Goal: Information Seeking & Learning: Learn about a topic

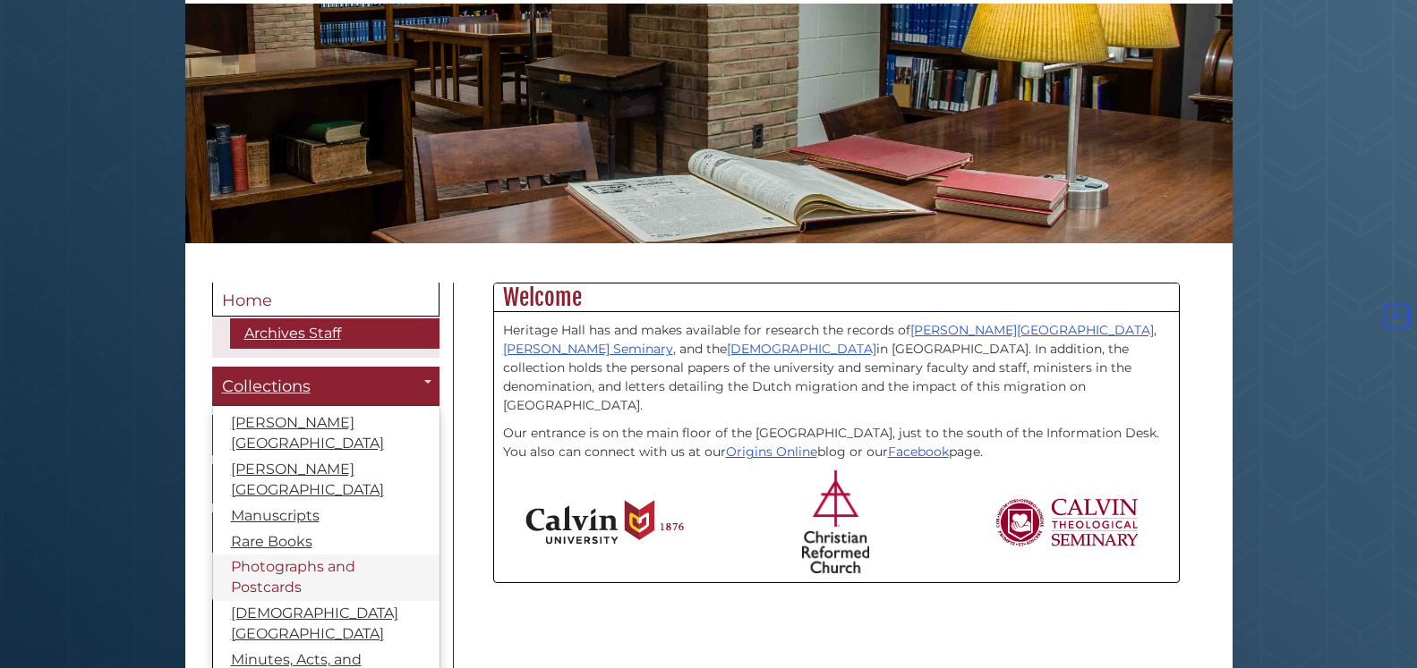
scroll to position [304, 0]
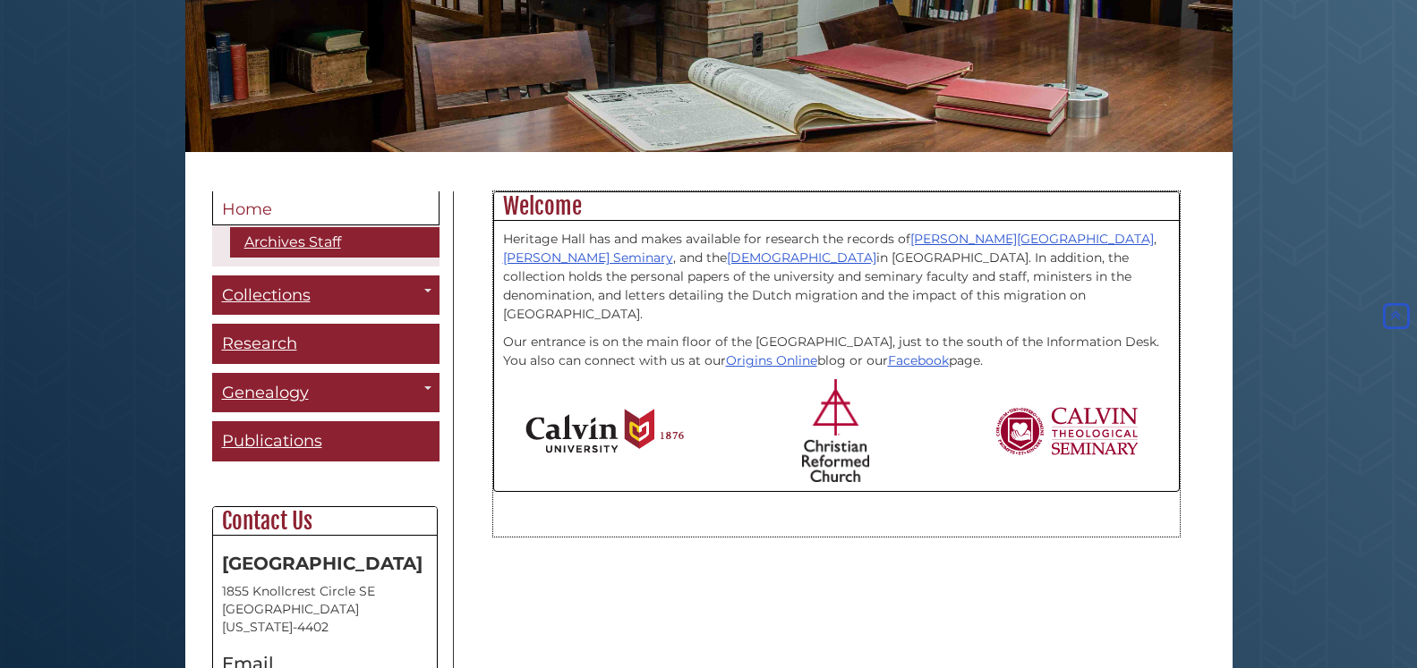
click at [497, 359] on div "Heritage Hall has and makes available for research the records of Calvin Univer…" at bounding box center [836, 356] width 685 height 270
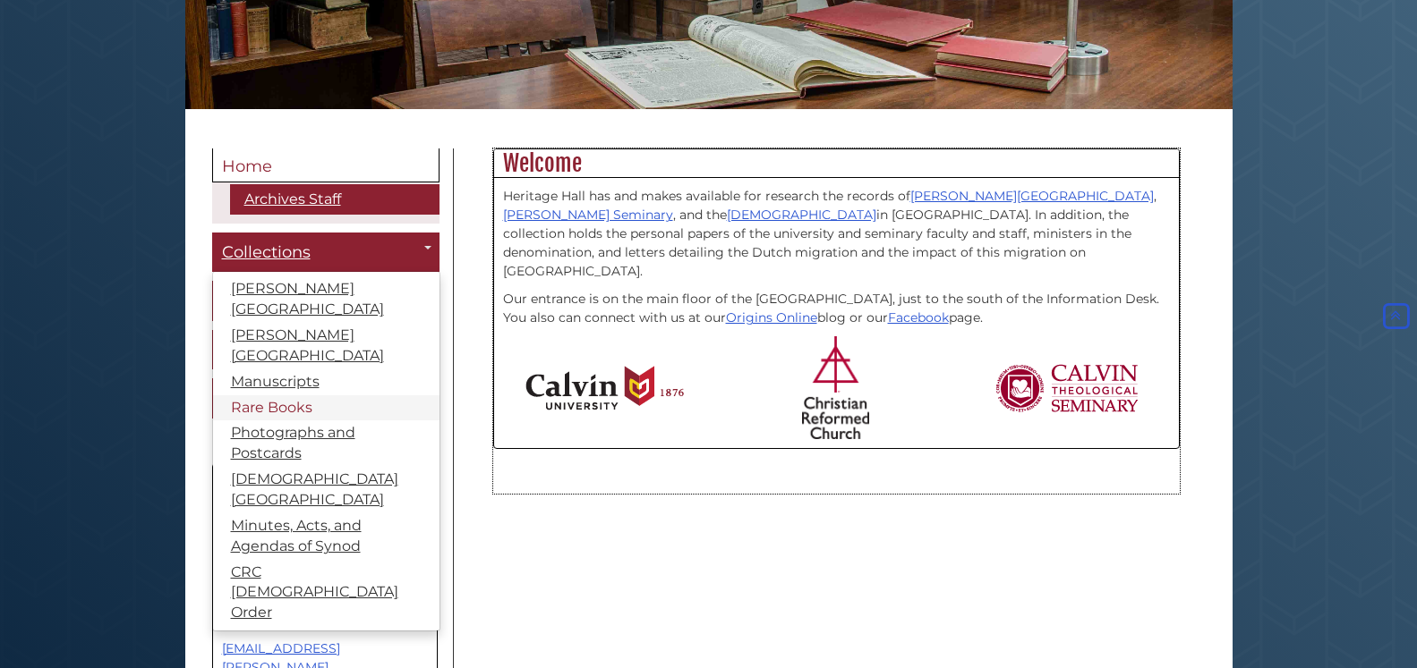
scroll to position [396, 0]
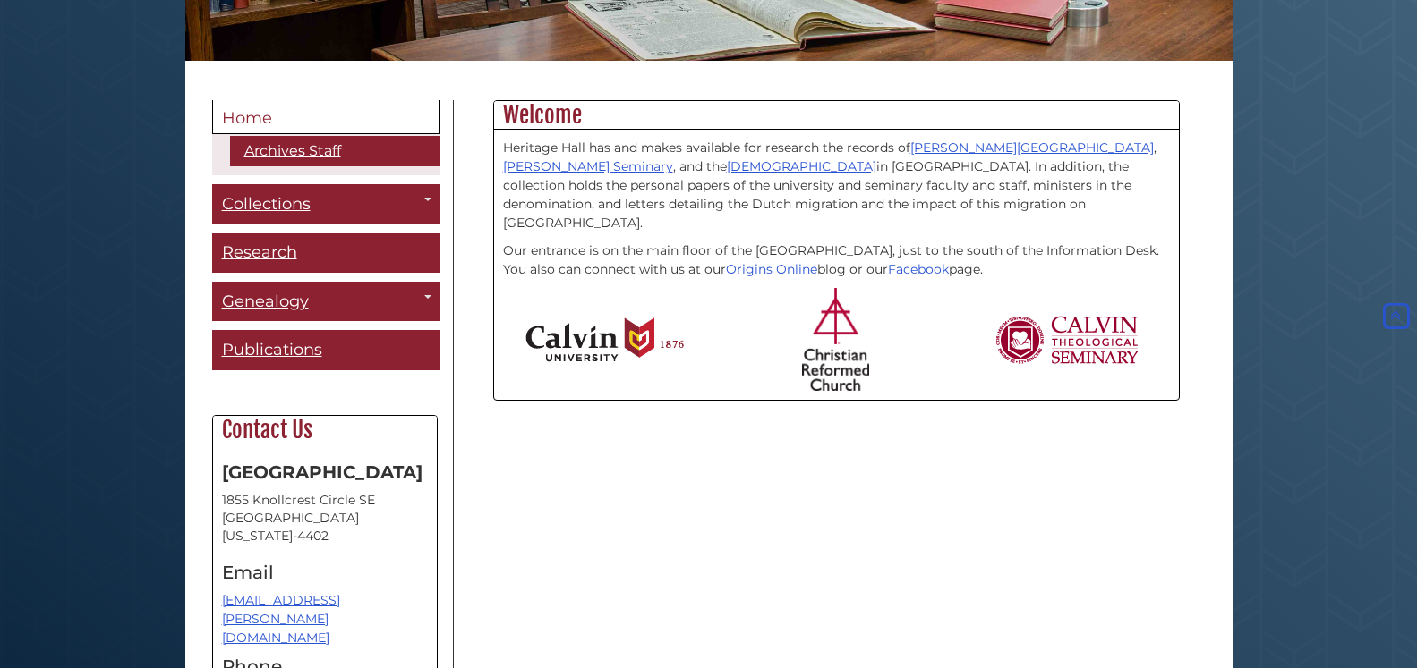
click at [543, 529] on div "Menu Home Archives Staff Collections Toggle Dropdown Calvin University Calvin T…" at bounding box center [709, 434] width 1020 height 668
click at [392, 251] on link "Research" at bounding box center [325, 253] width 227 height 40
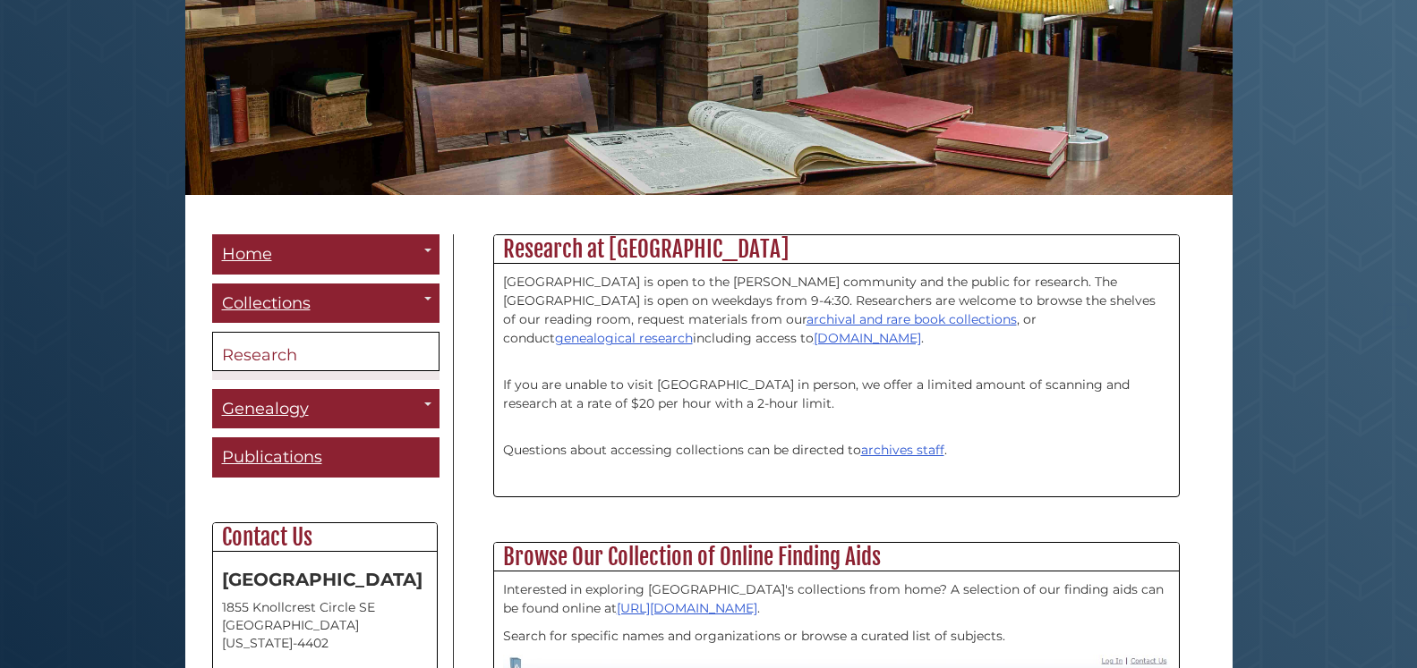
scroll to position [274, 0]
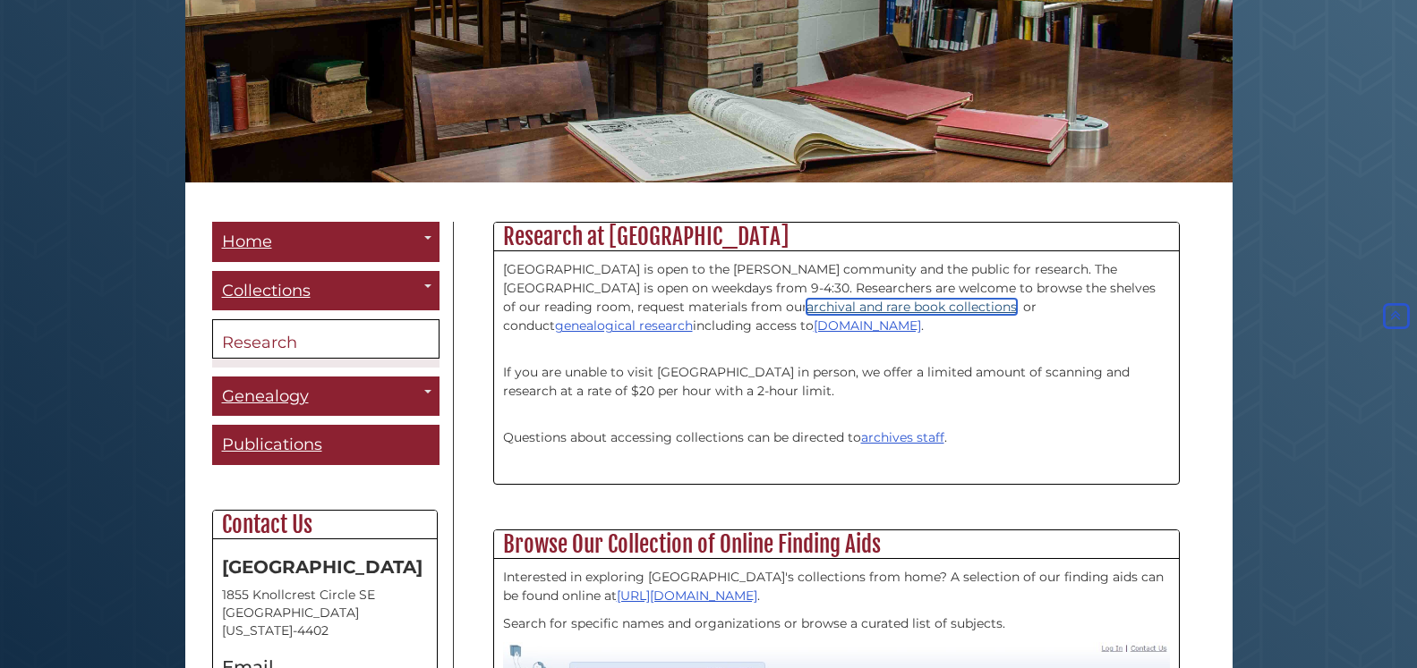
click at [806, 310] on link "archival and rare book collections" at bounding box center [911, 307] width 210 height 16
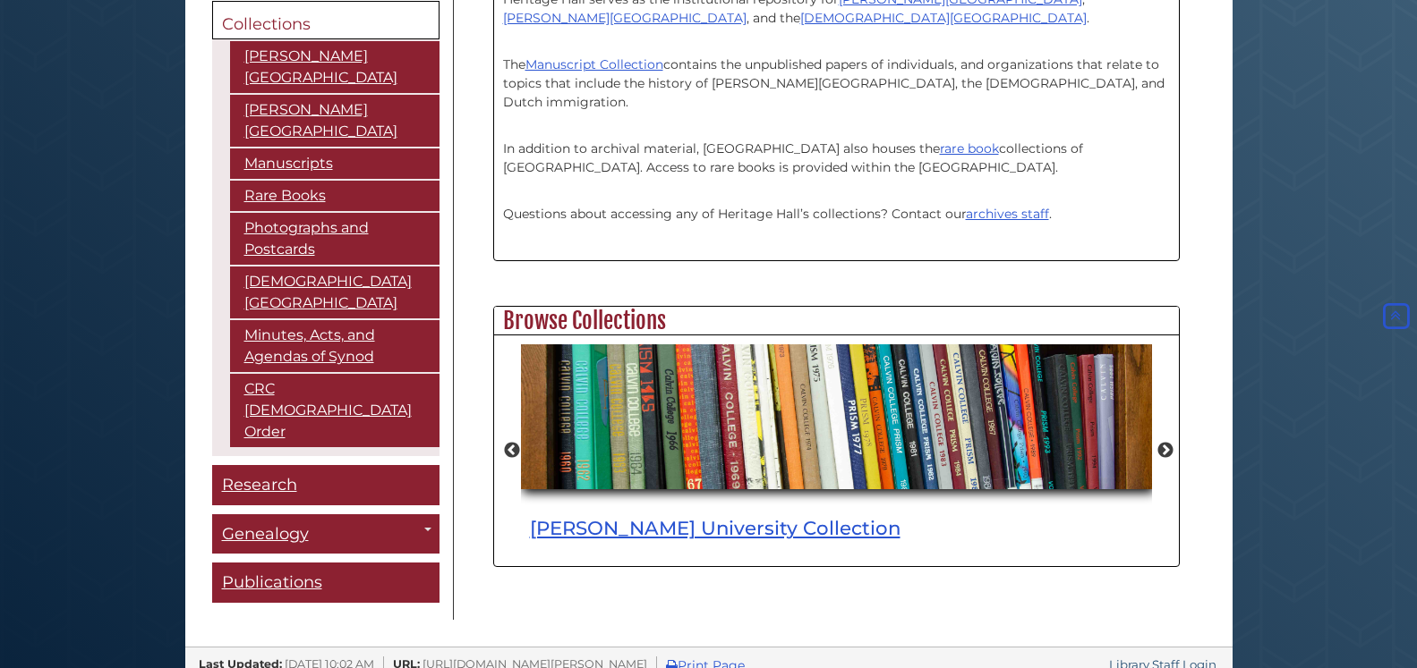
scroll to position [578, 0]
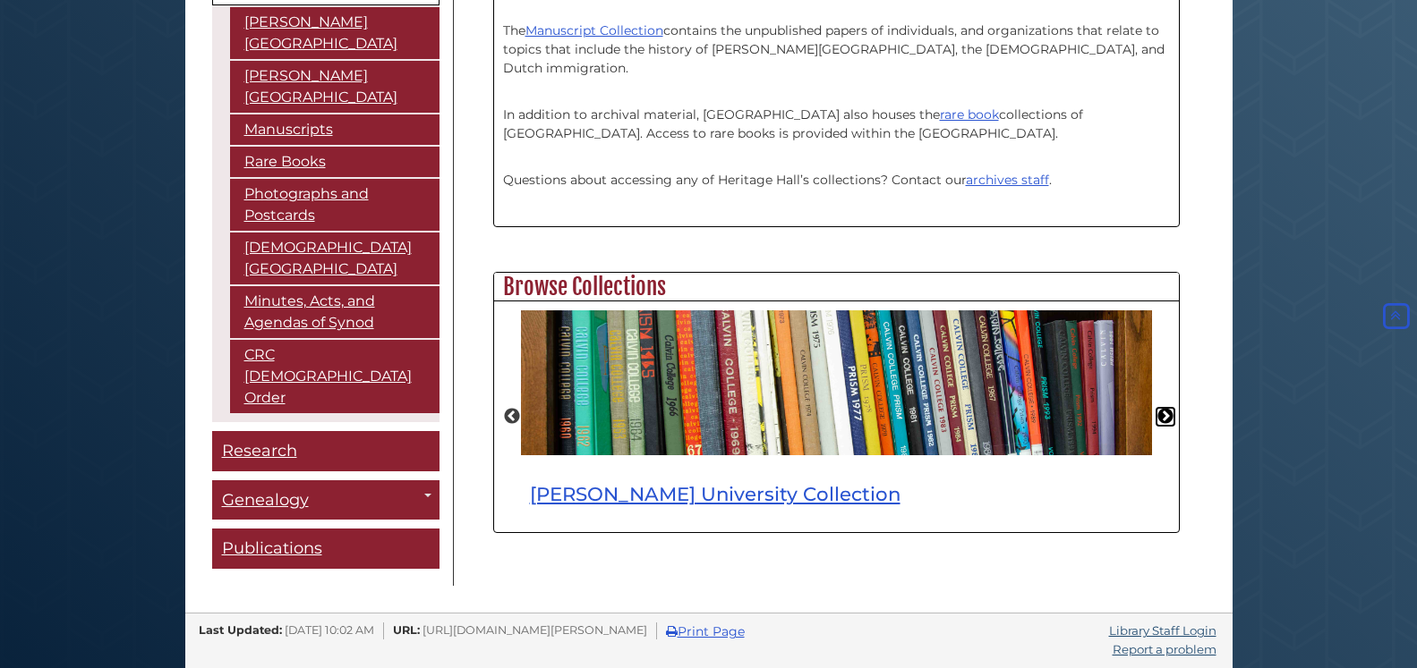
click at [1171, 415] on button "Next" at bounding box center [1165, 417] width 18 height 18
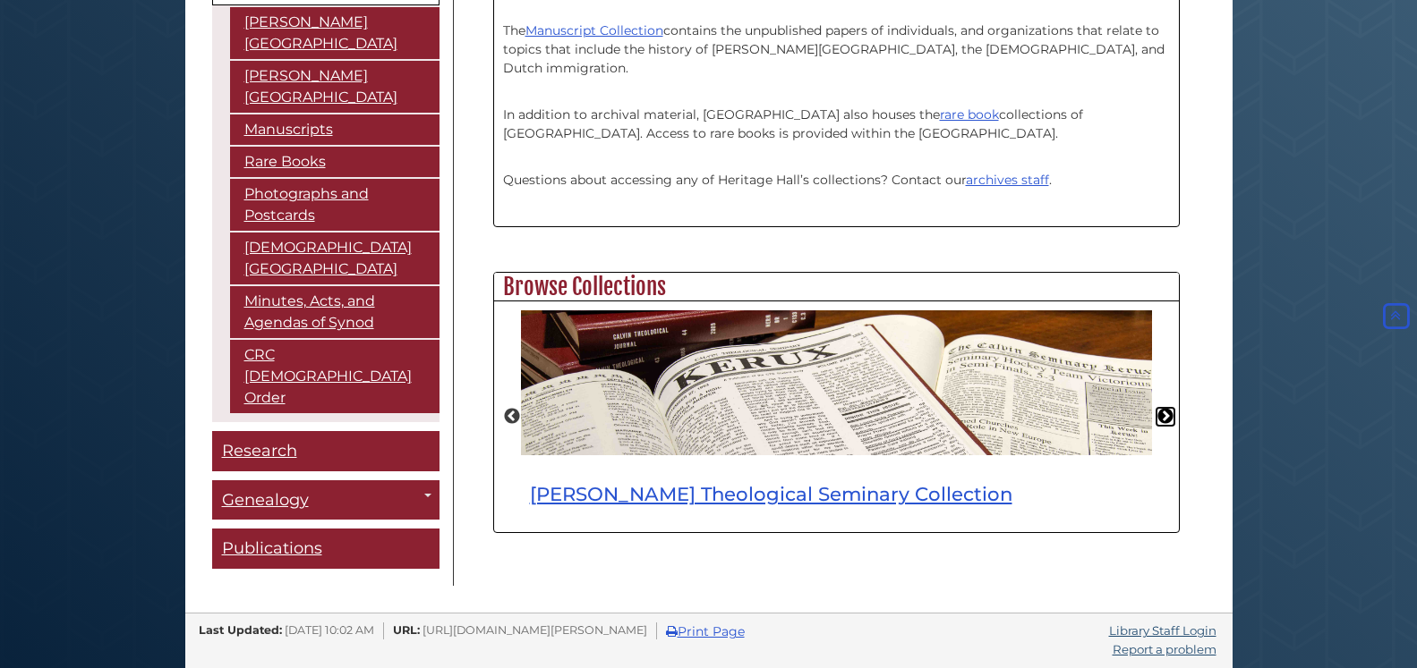
click at [1171, 415] on button "Next" at bounding box center [1165, 417] width 18 height 18
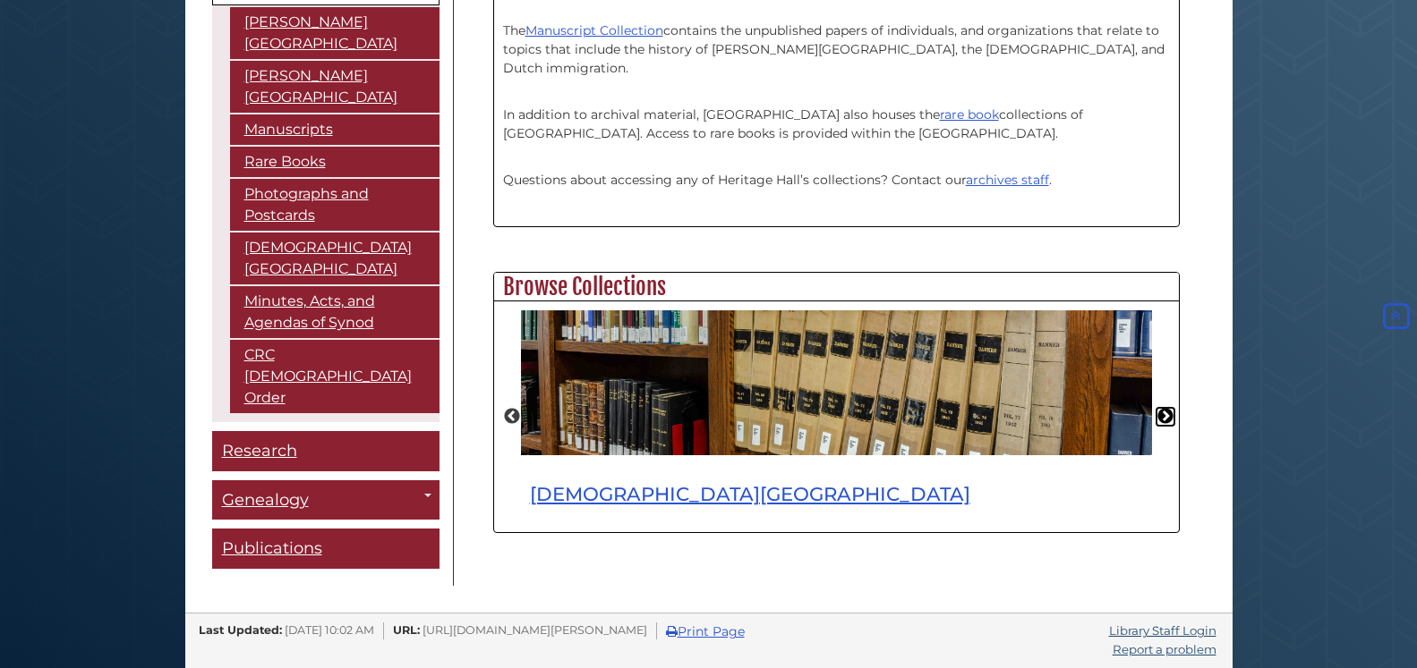
click at [1169, 414] on button "Next" at bounding box center [1165, 417] width 18 height 18
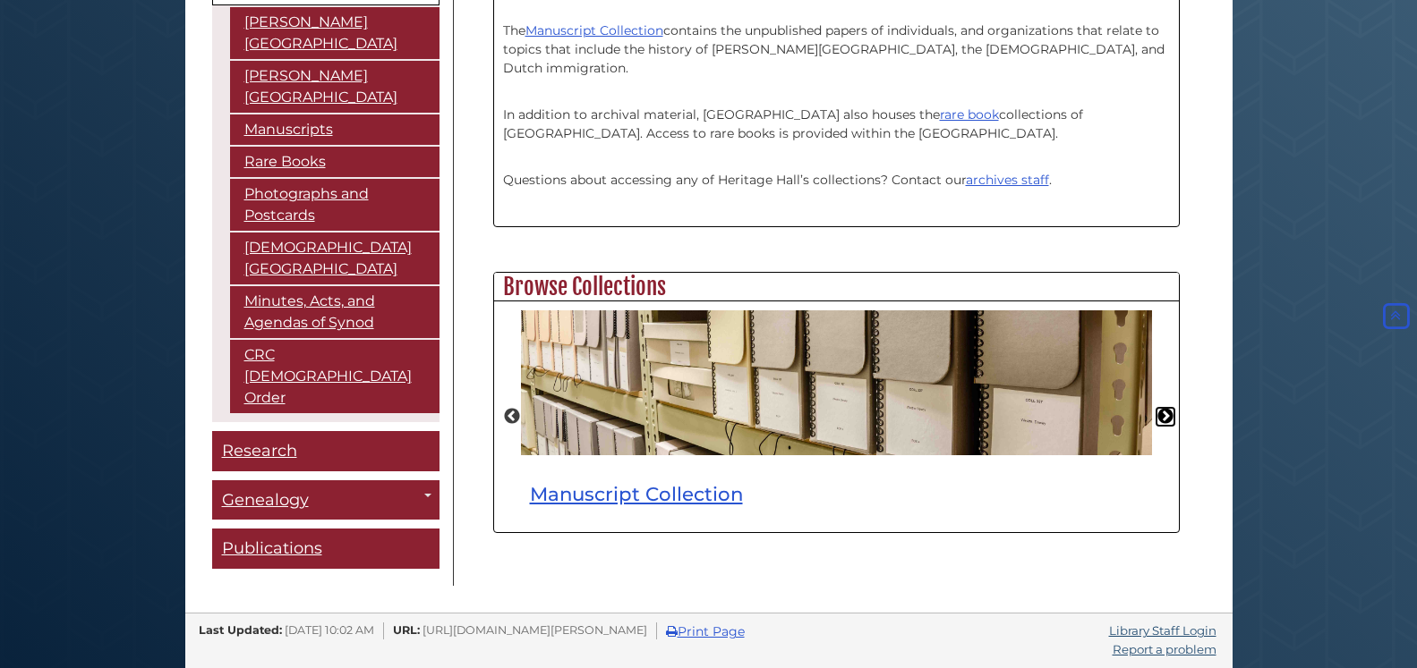
click at [1169, 414] on button "Next" at bounding box center [1165, 417] width 18 height 18
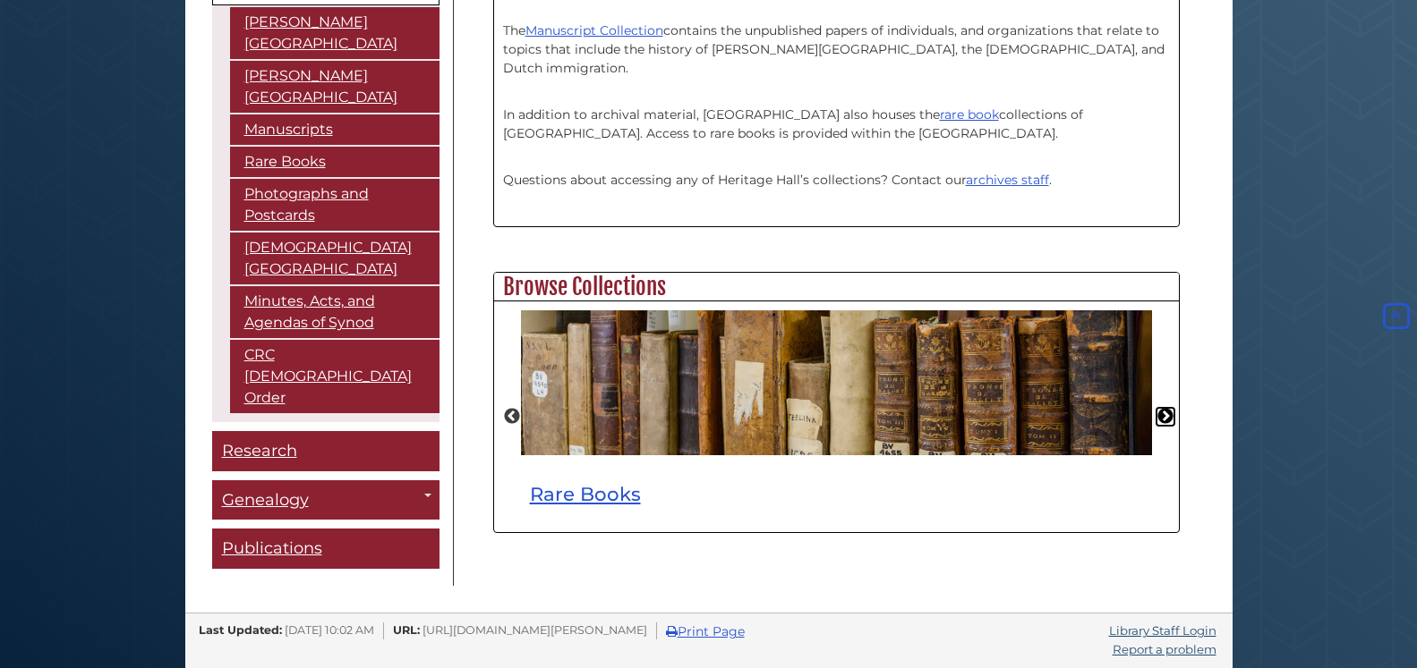
click at [1171, 414] on button "Next" at bounding box center [1165, 417] width 18 height 18
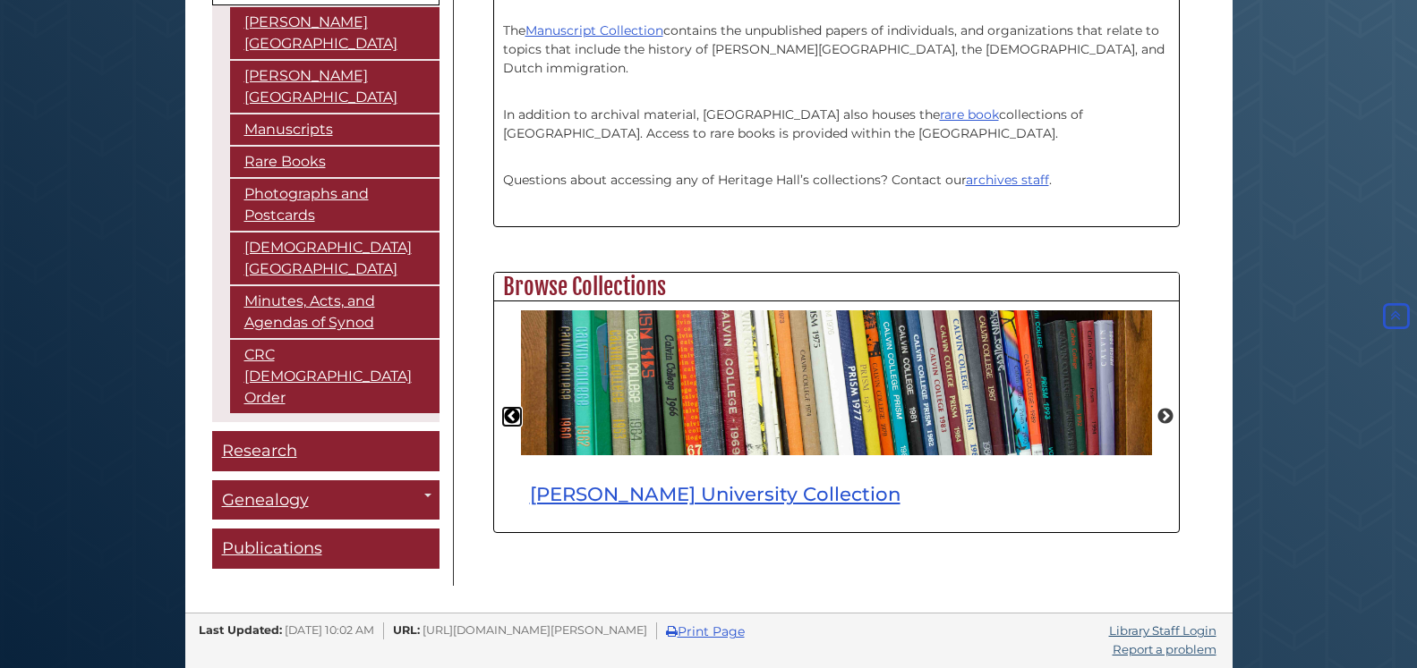
click at [512, 417] on button "Previous" at bounding box center [512, 417] width 18 height 18
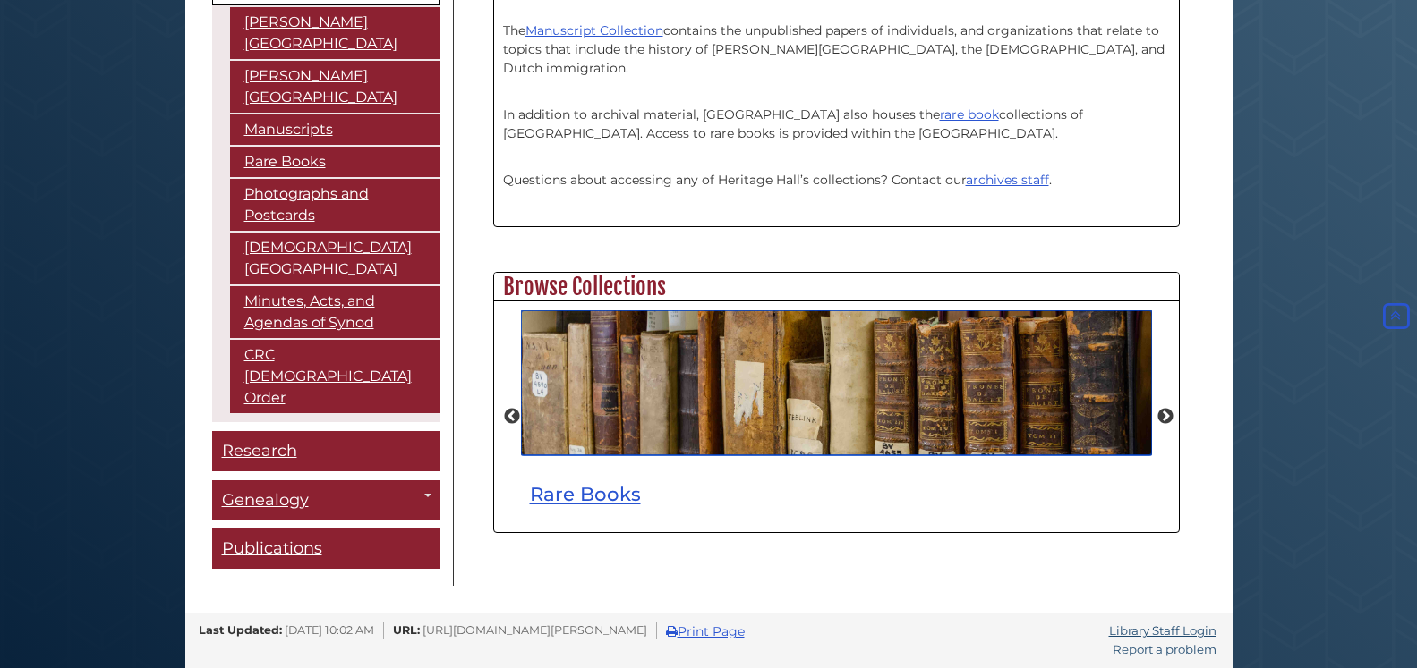
click at [765, 413] on img "slideshow" at bounding box center [836, 383] width 631 height 145
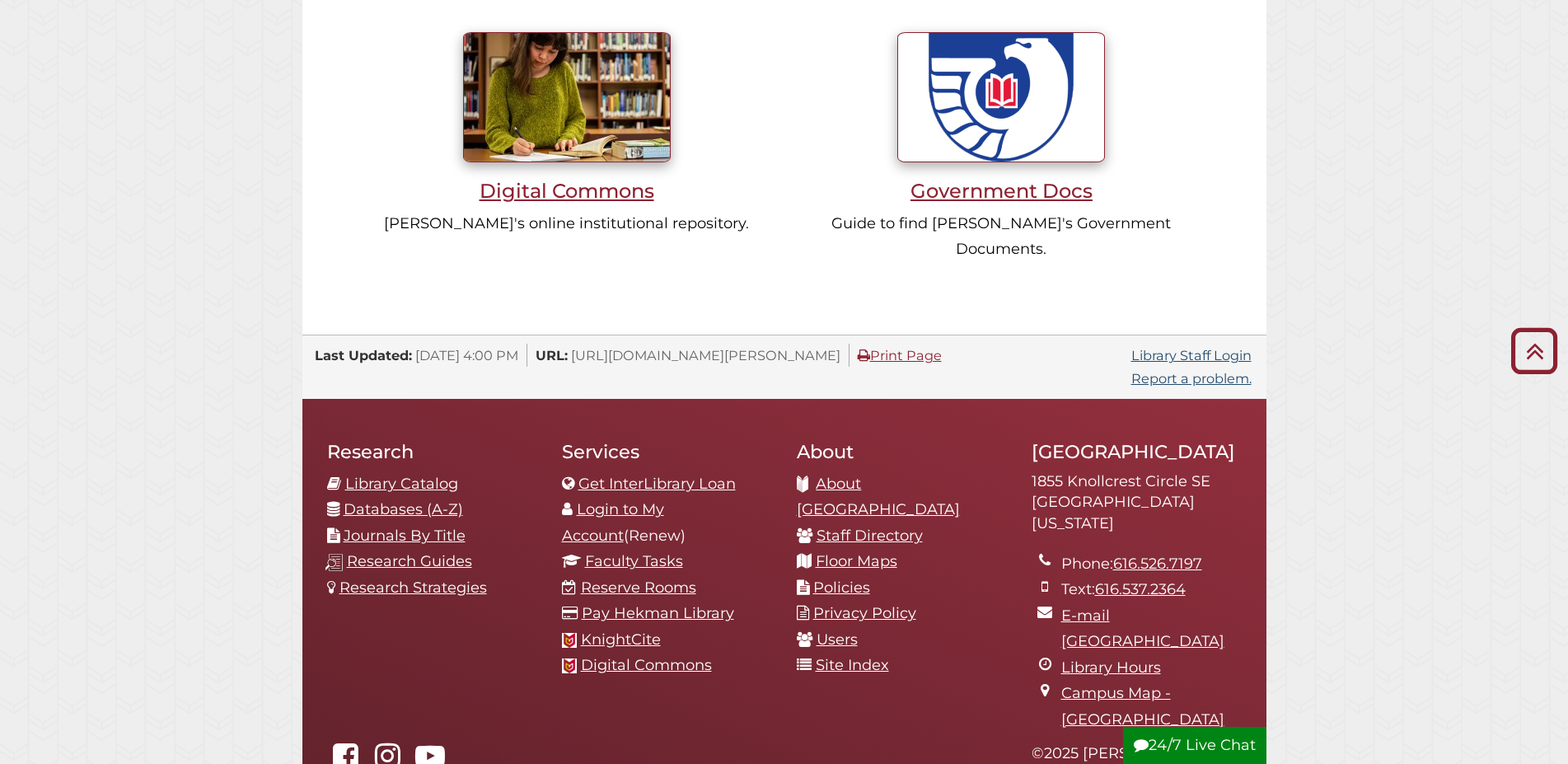
scroll to position [1596, 0]
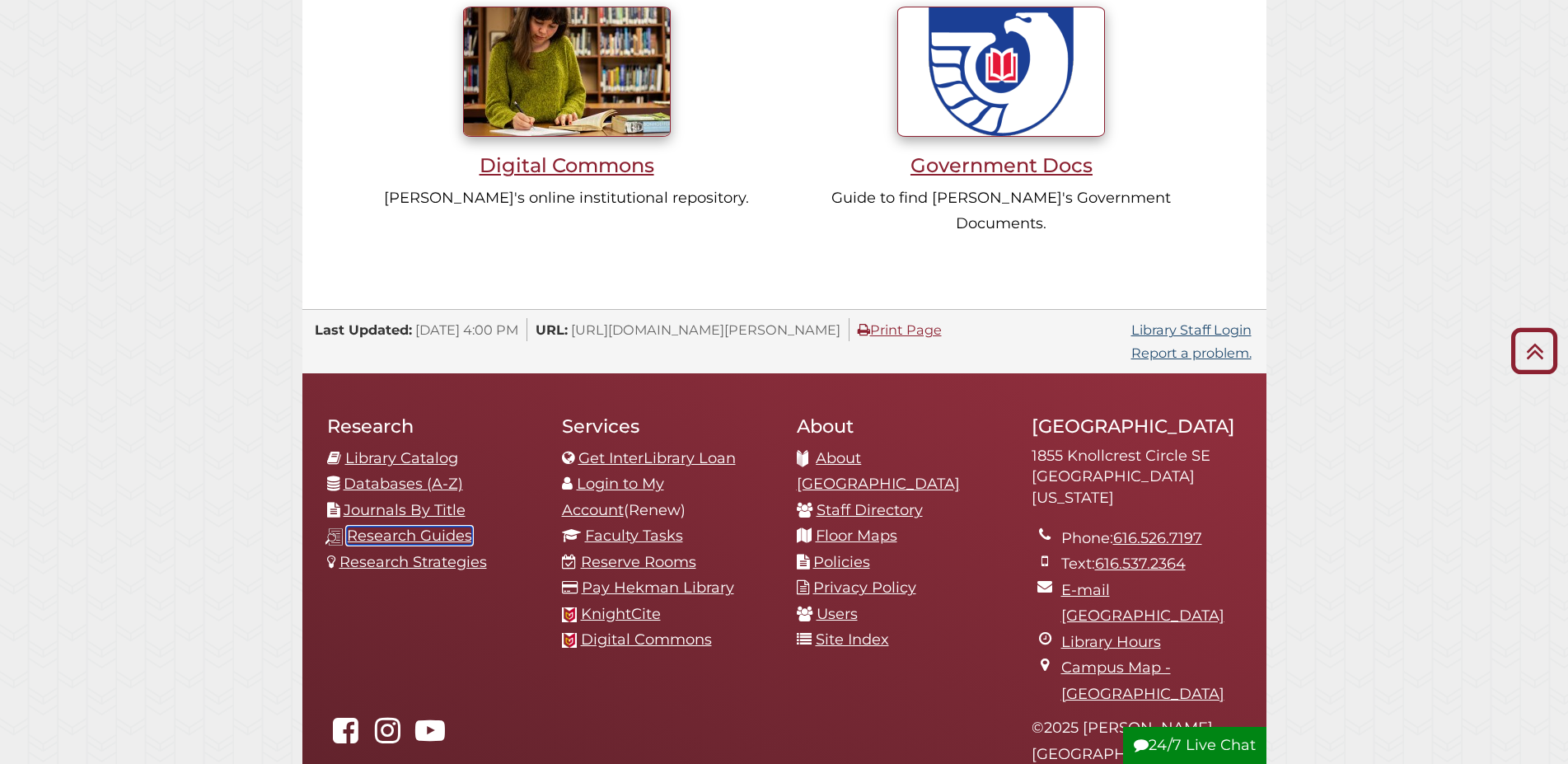
click at [420, 527] on link "Research Guides" at bounding box center [410, 536] width 125 height 18
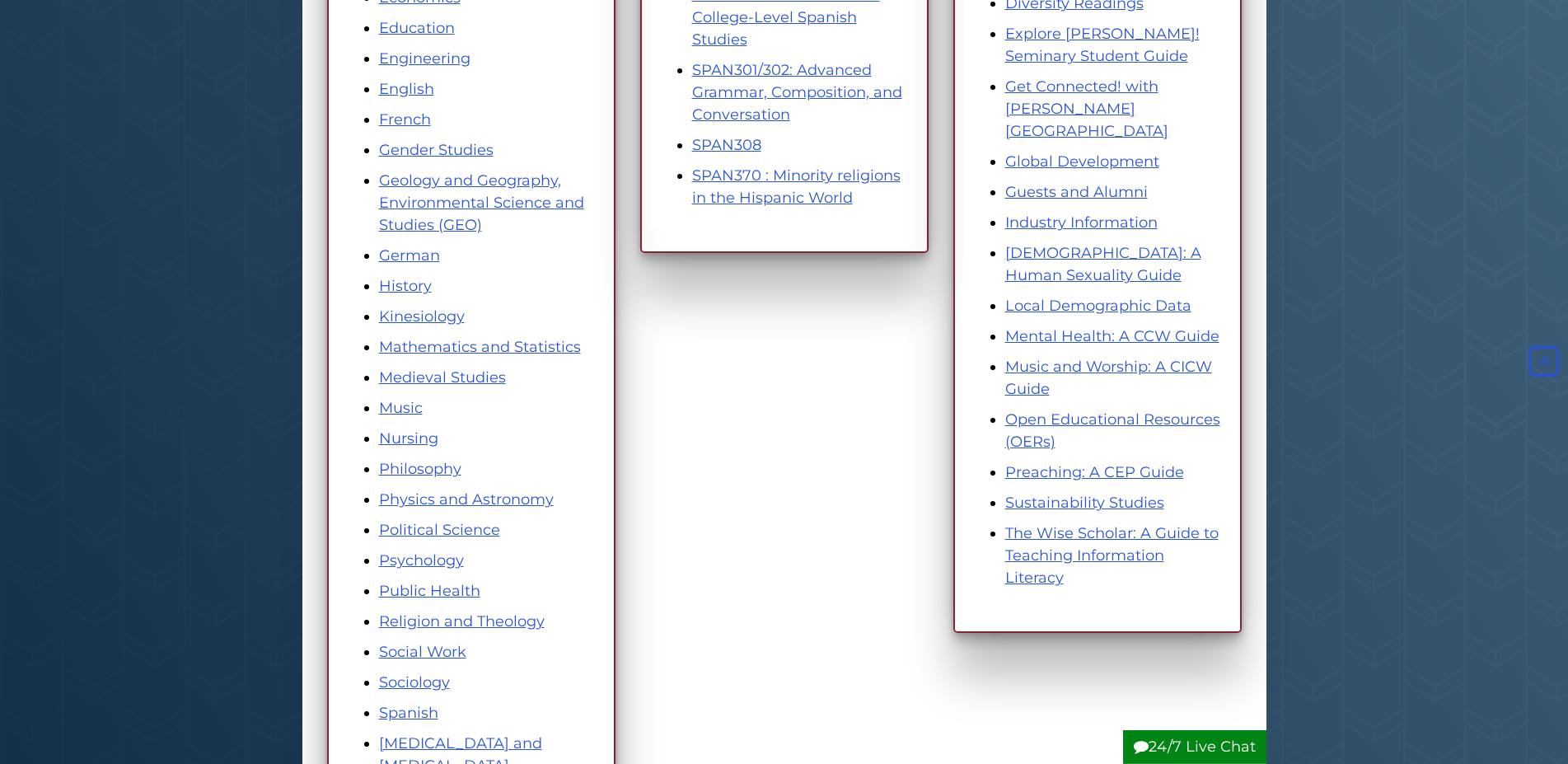
scroll to position [672, 0]
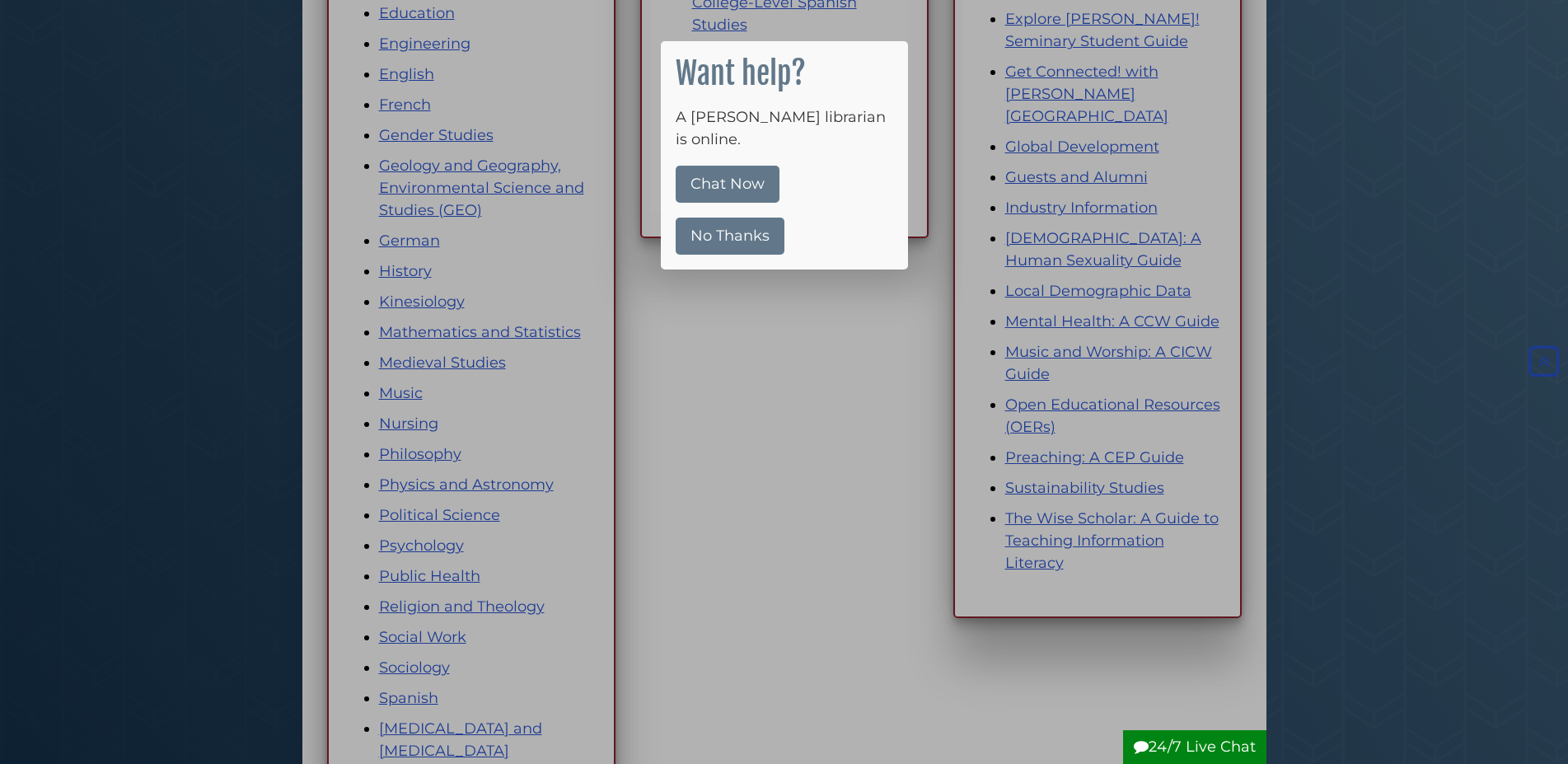
click at [758, 225] on button "No Thanks" at bounding box center [730, 236] width 109 height 37
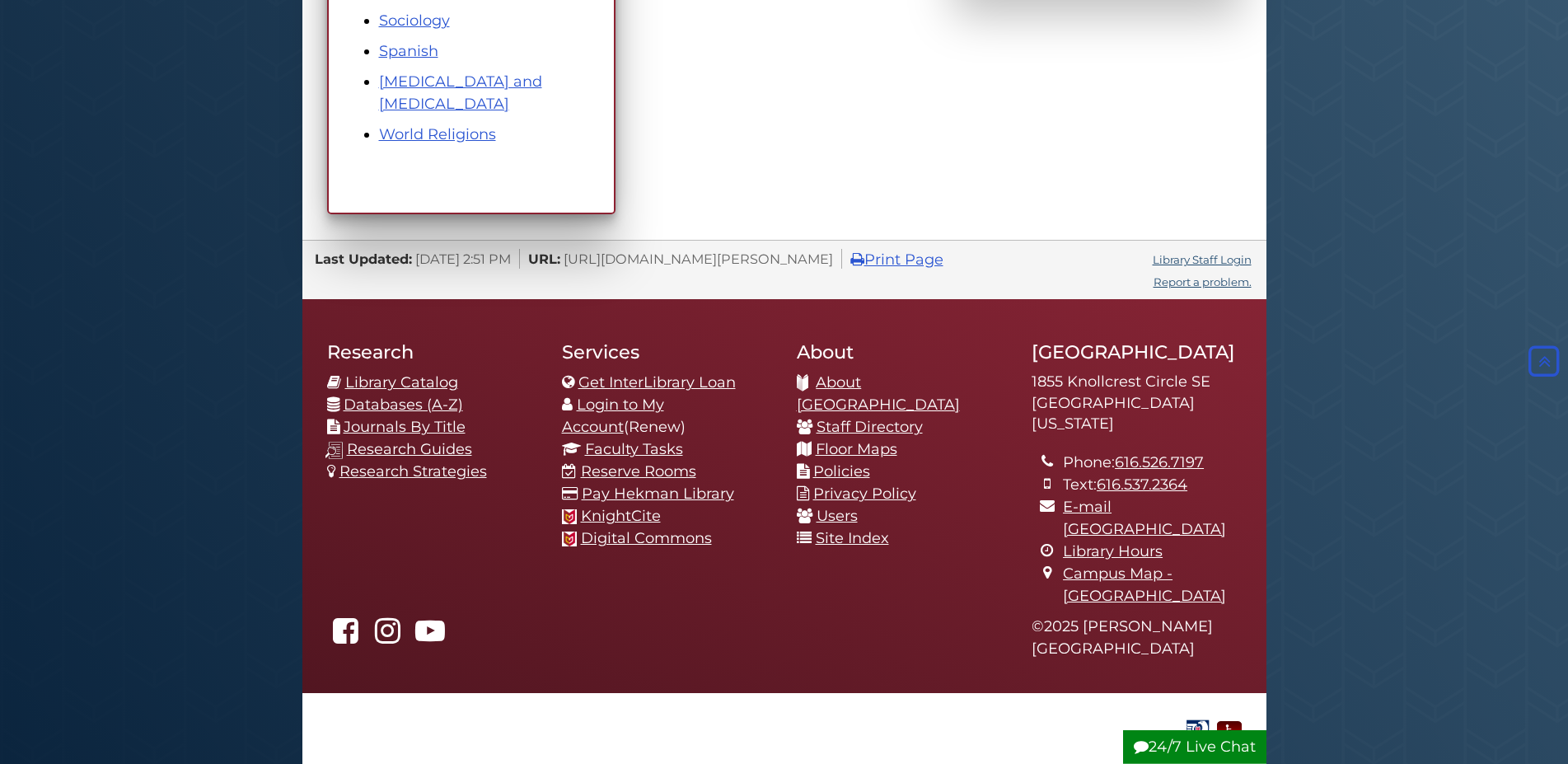
scroll to position [1344, 0]
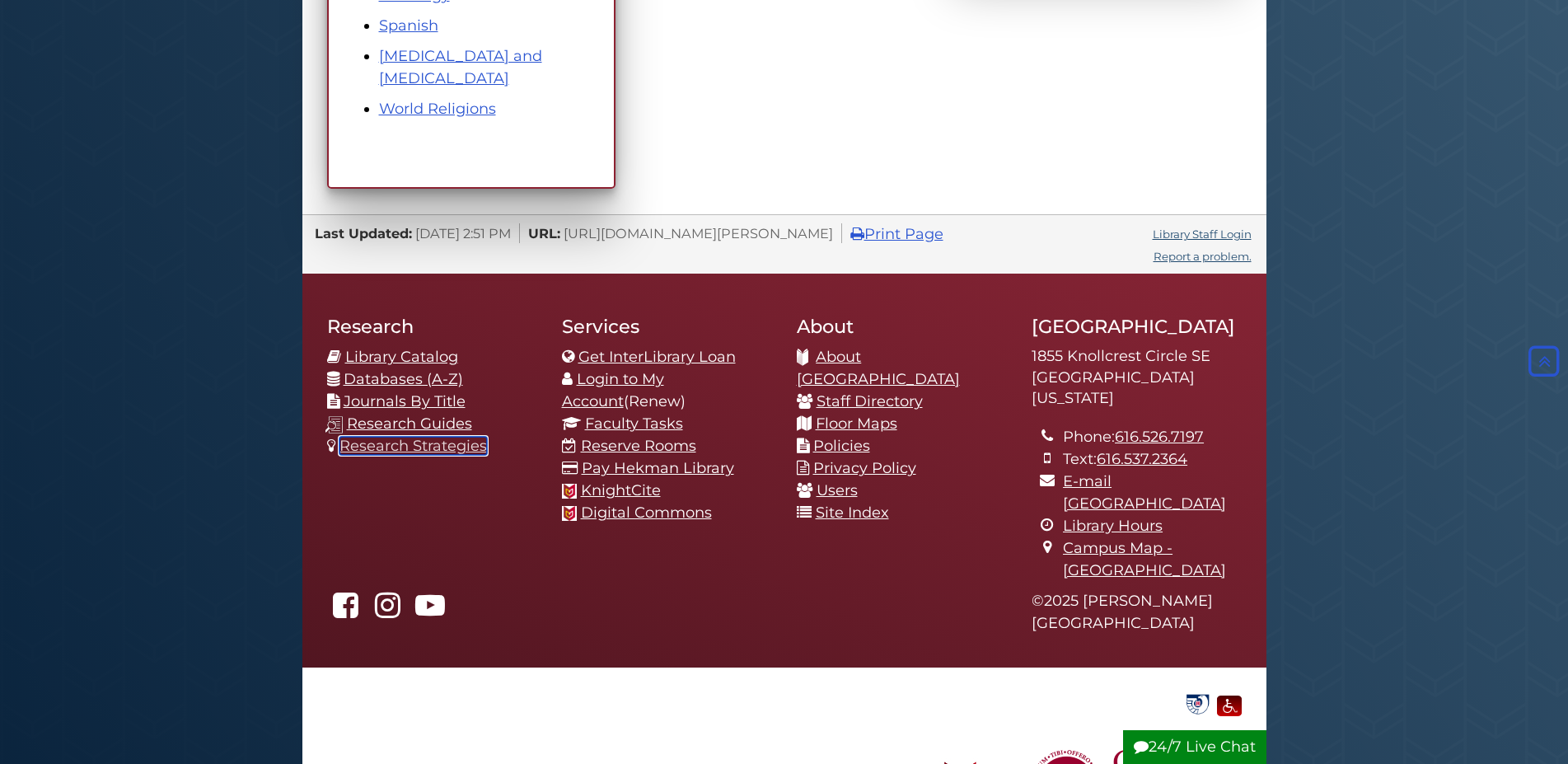
click at [431, 455] on link "Research Strategies" at bounding box center [413, 446] width 147 height 18
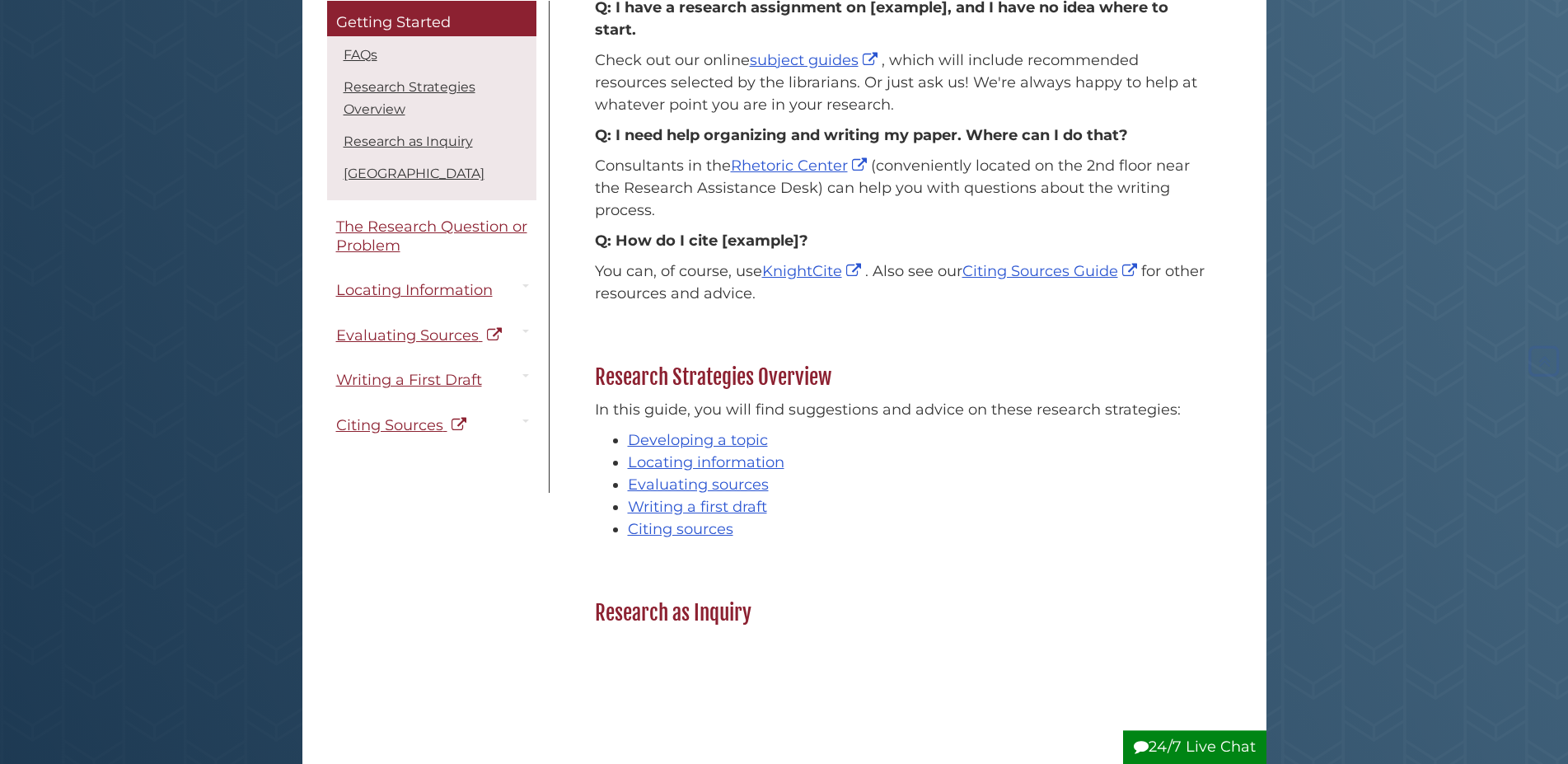
scroll to position [336, 0]
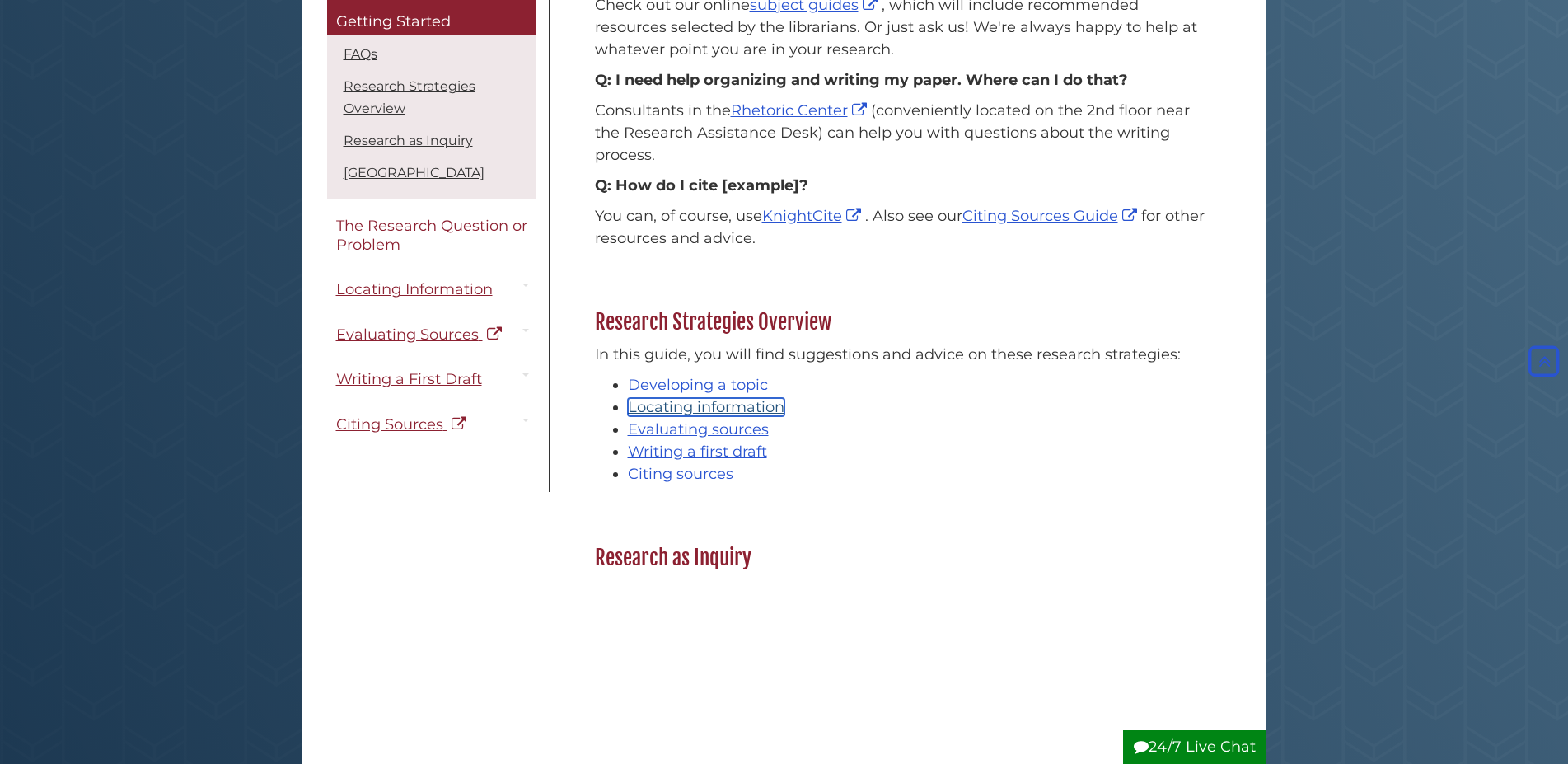
click at [699, 406] on link "Locating information" at bounding box center [706, 407] width 157 height 18
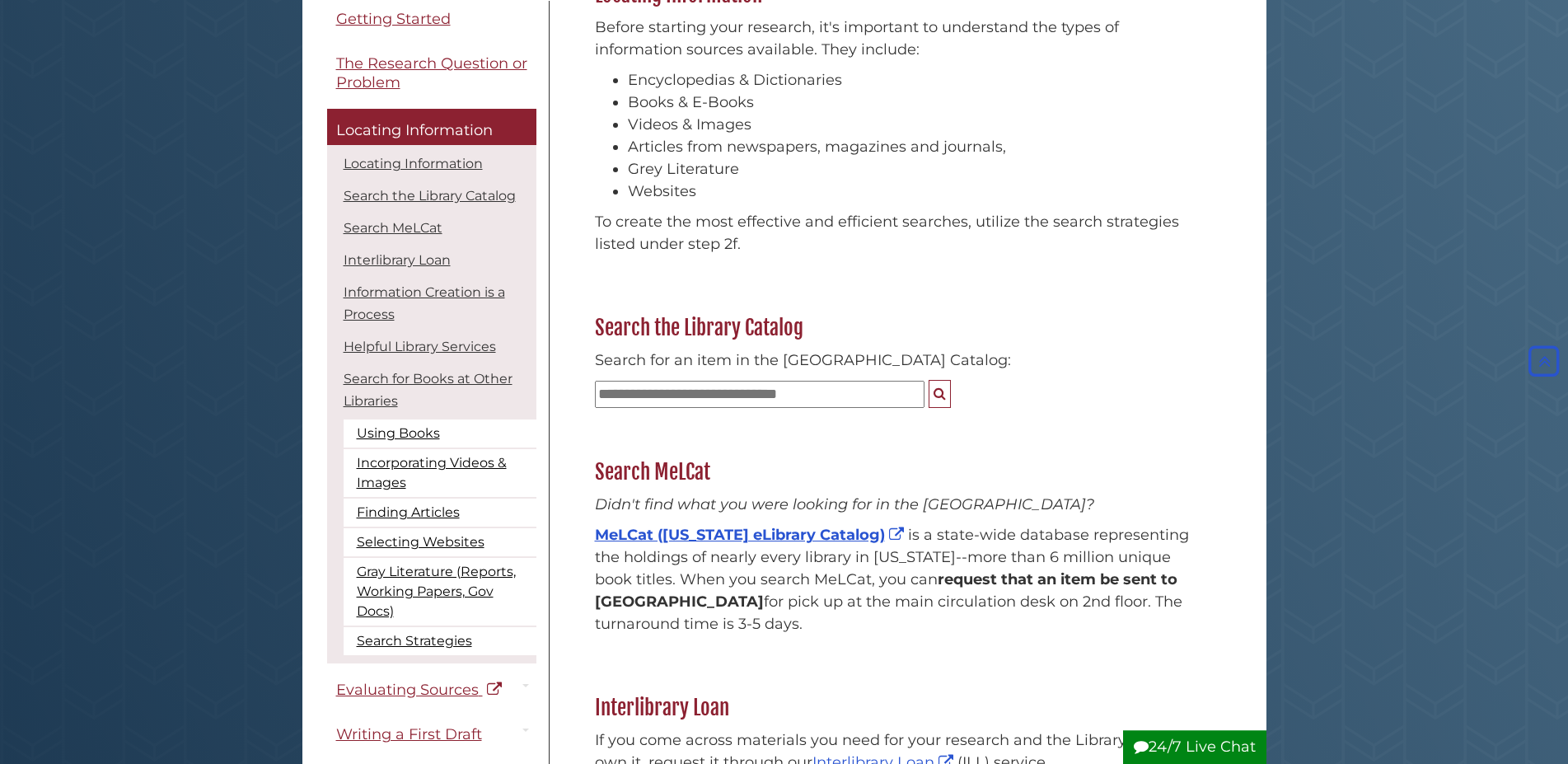
scroll to position [84, 0]
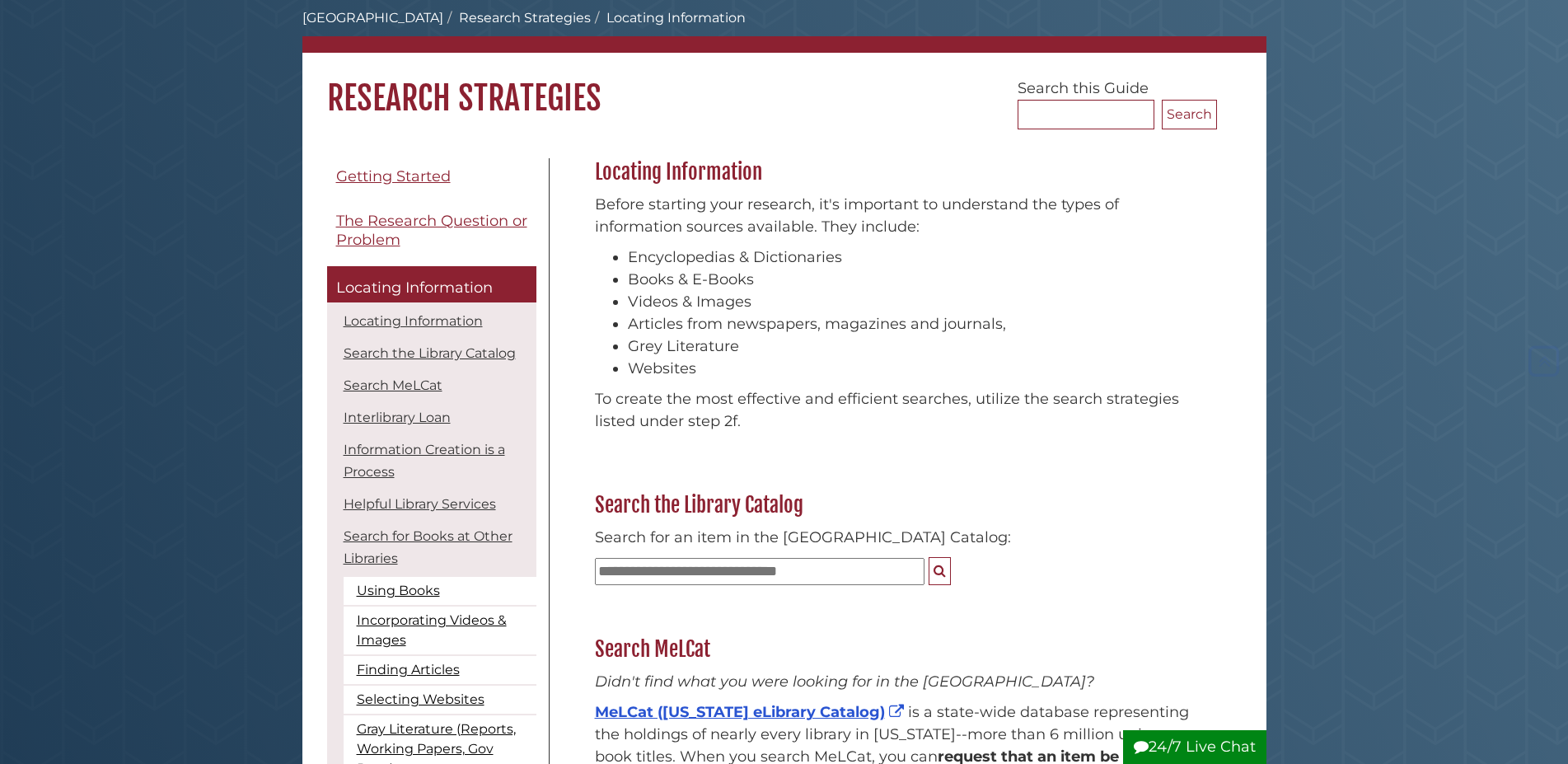
click at [765, 567] on input "text" at bounding box center [760, 572] width 330 height 28
type input "**********"
click at [929, 557] on button "Search" at bounding box center [940, 571] width 22 height 29
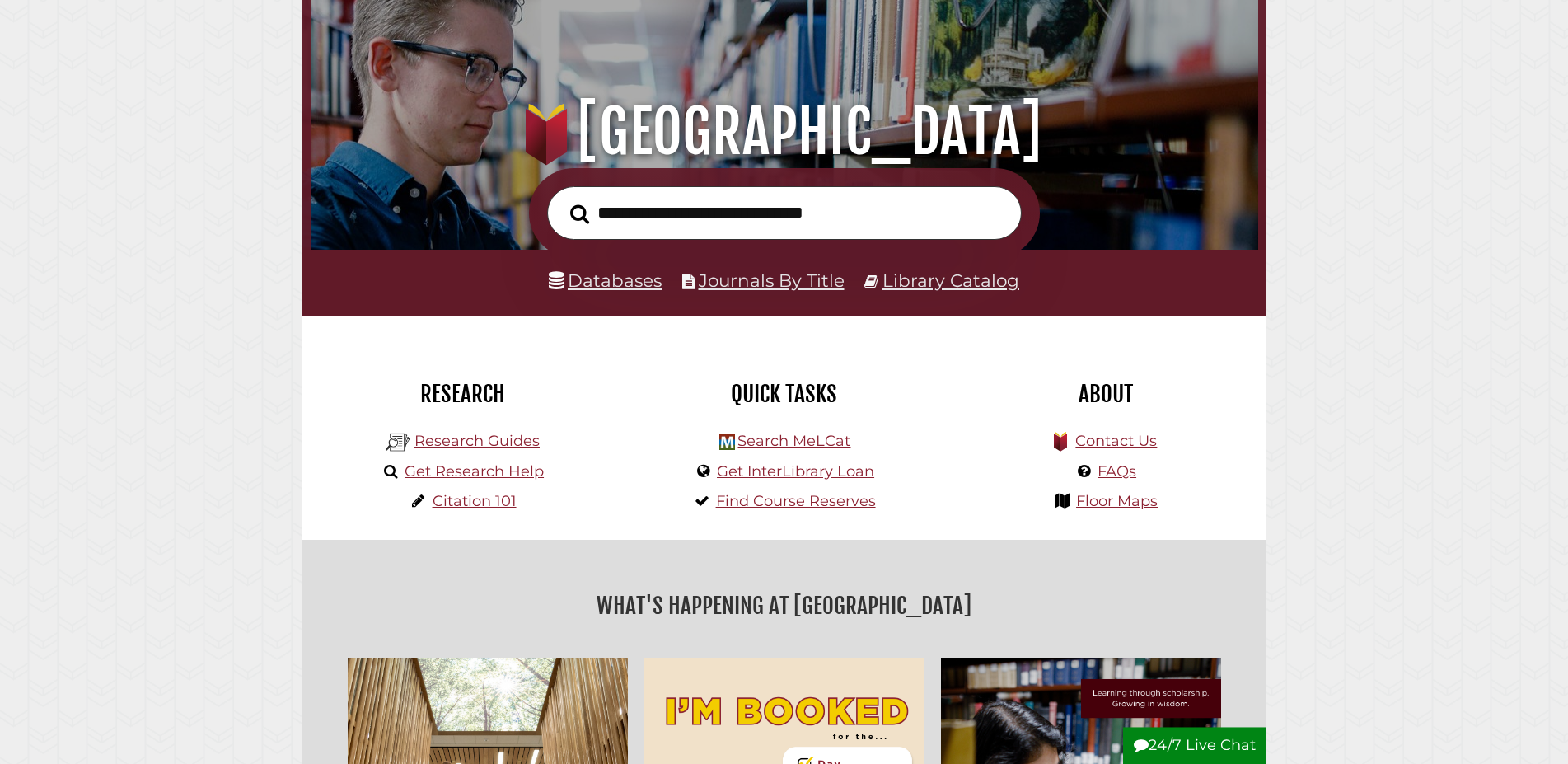
scroll to position [168, 0]
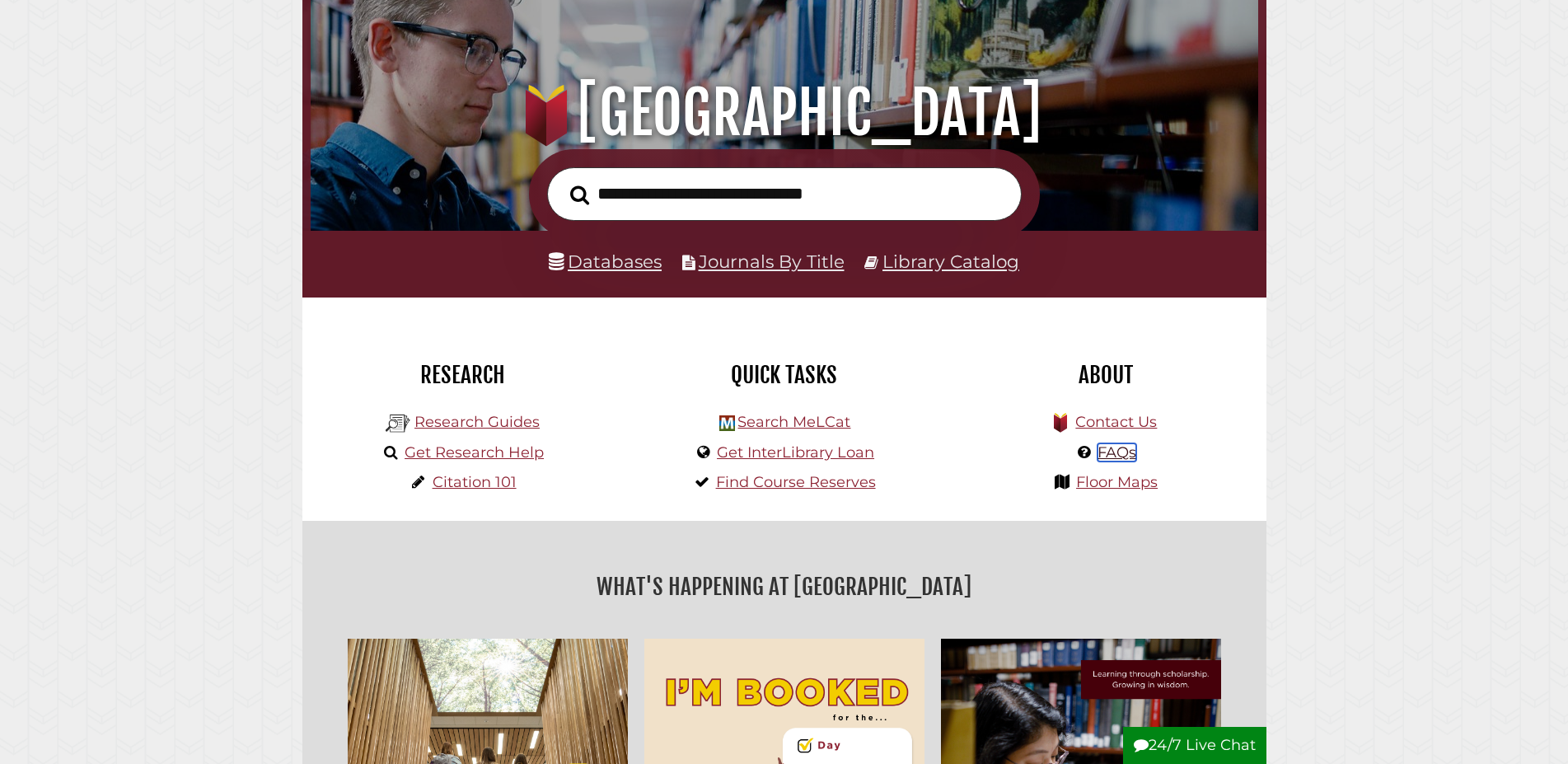
click at [1106, 458] on link "FAQs" at bounding box center [1117, 452] width 39 height 18
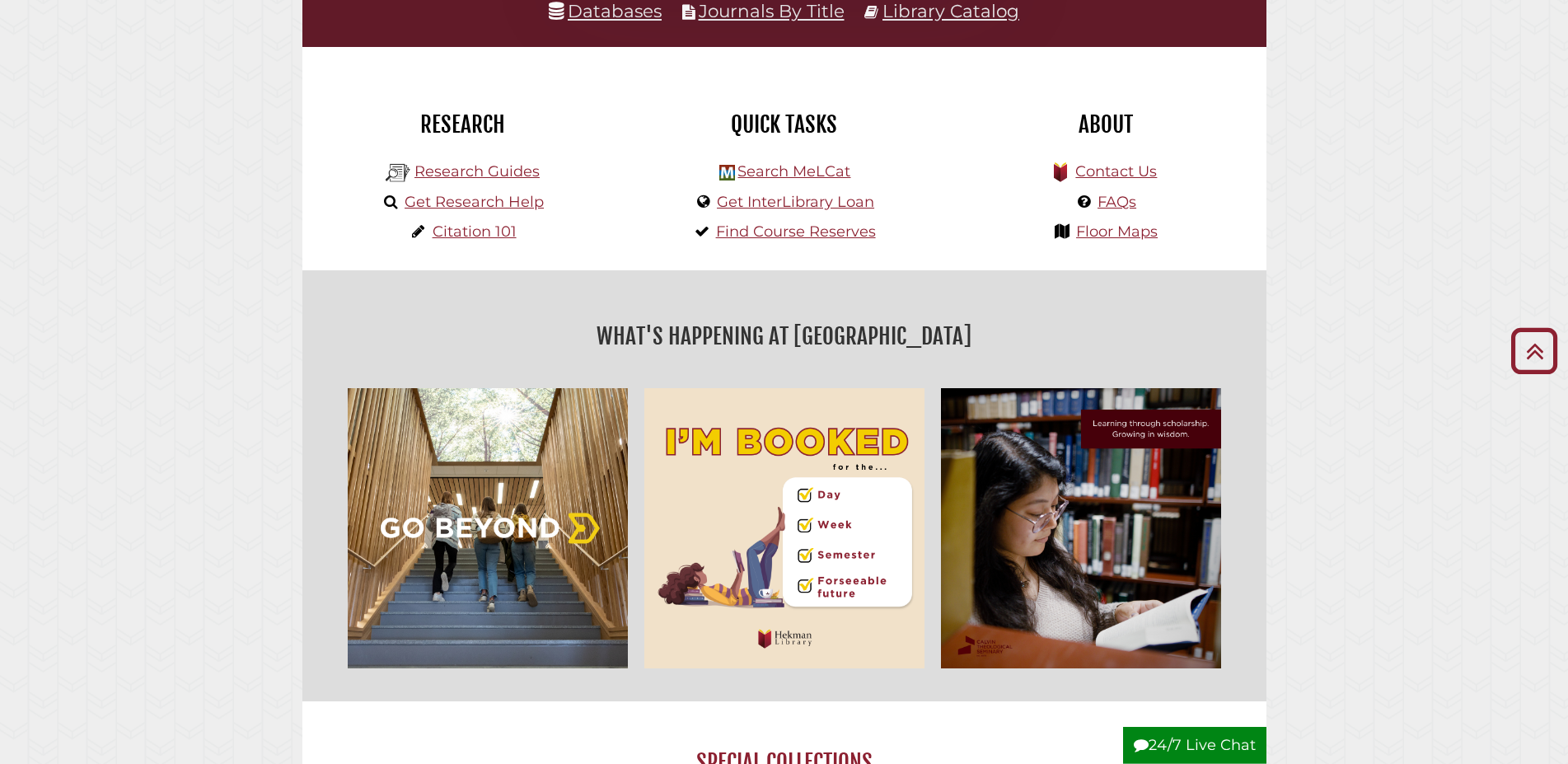
scroll to position [420, 0]
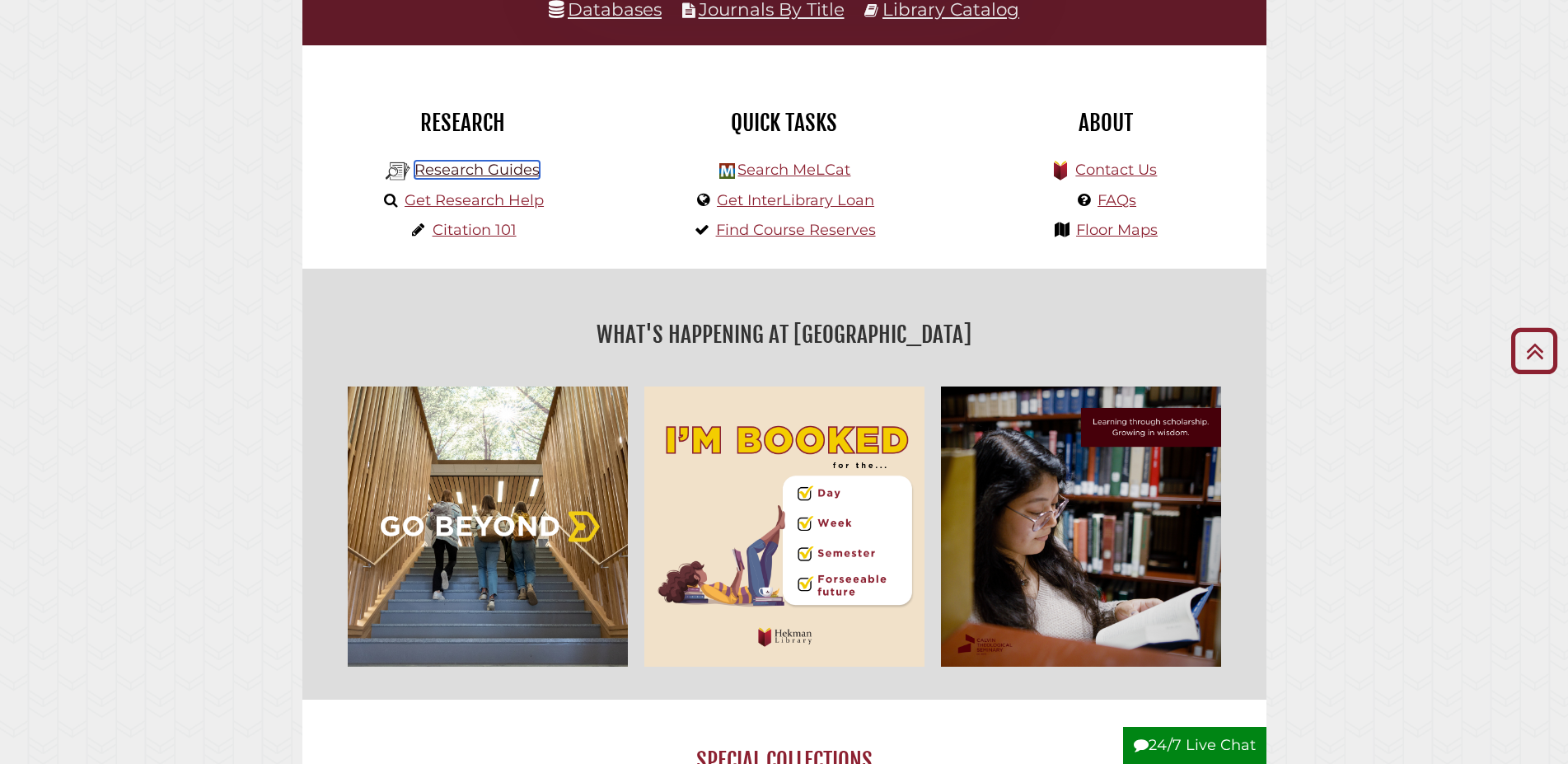
click at [482, 176] on link "Research Guides" at bounding box center [477, 170] width 125 height 18
click at [1109, 233] on link "Floor Maps" at bounding box center [1117, 230] width 82 height 18
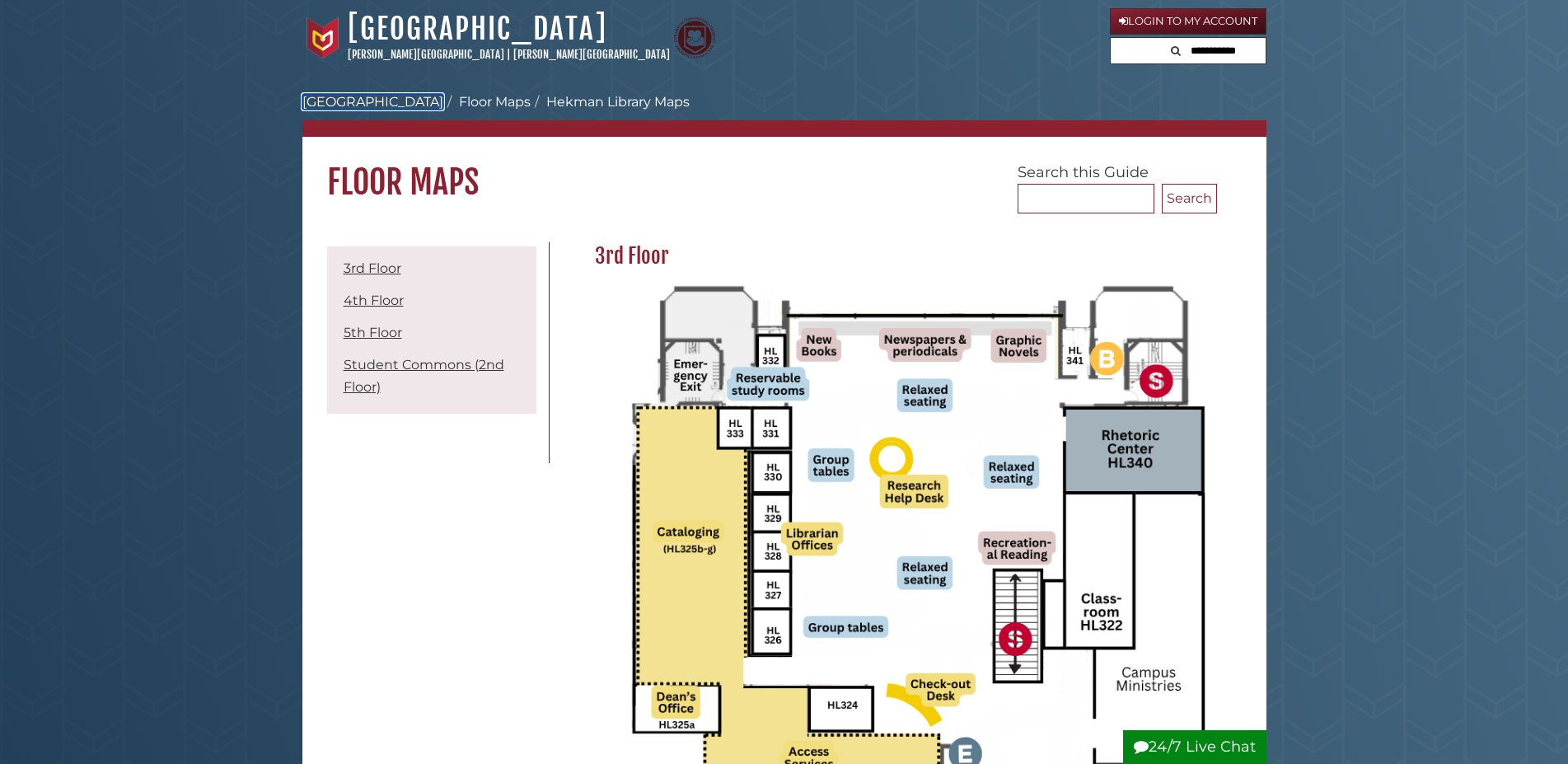
click at [337, 98] on link "[GEOGRAPHIC_DATA]" at bounding box center [372, 101] width 141 height 16
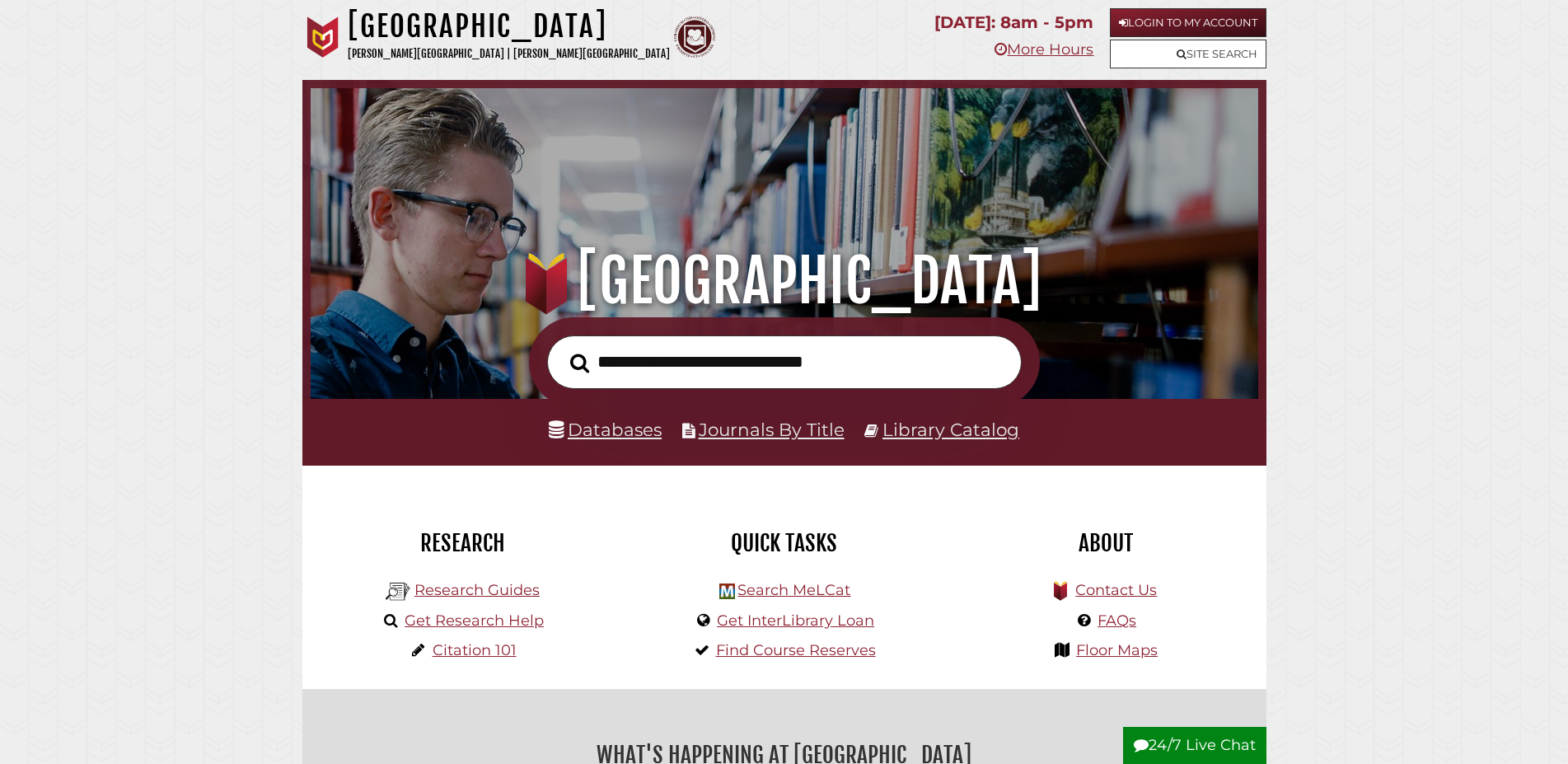
scroll to position [313, 939]
click at [747, 367] on input "text" at bounding box center [784, 362] width 474 height 53
click at [960, 433] on link "Library Catalog" at bounding box center [950, 429] width 137 height 21
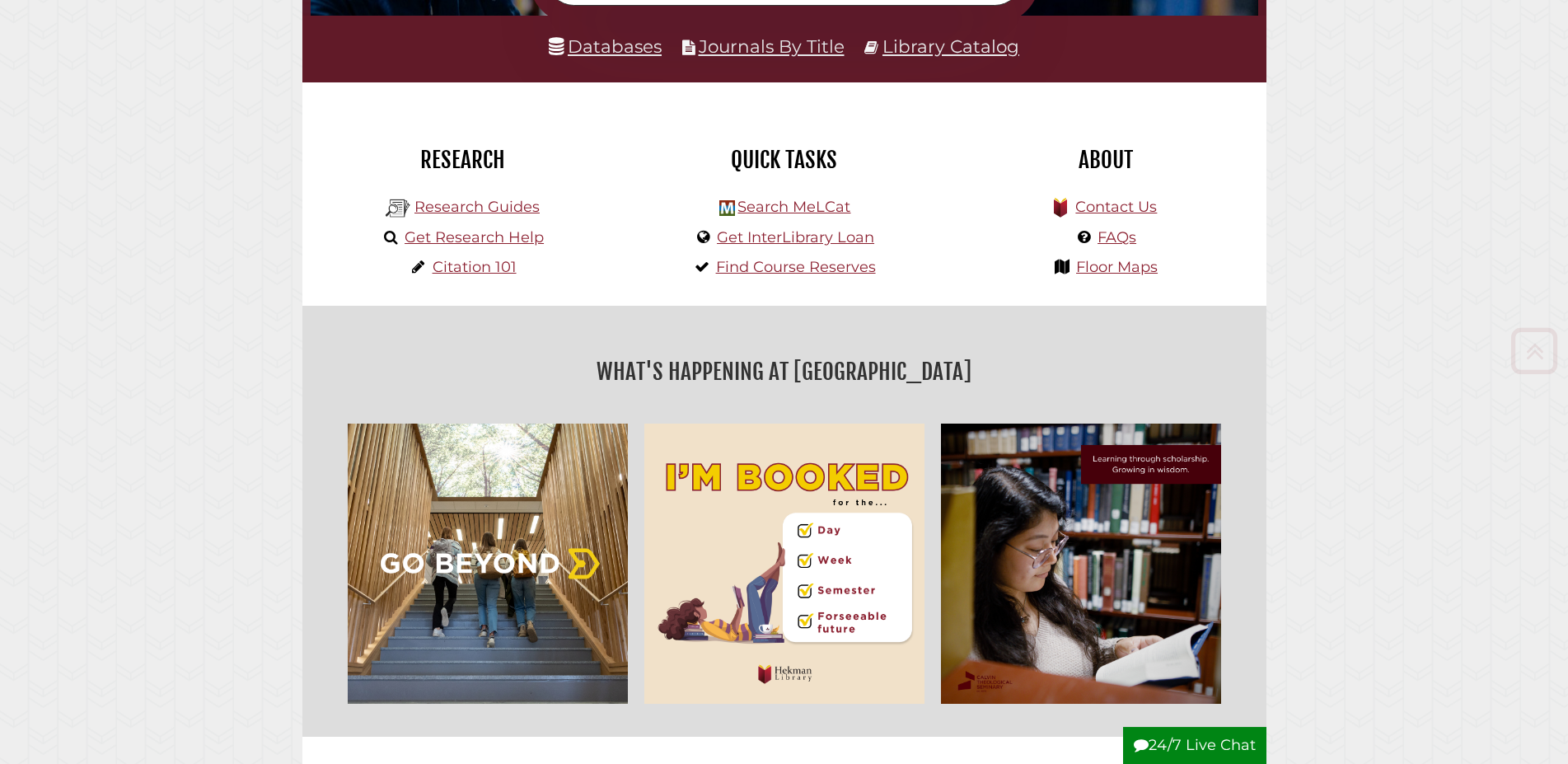
scroll to position [420, 0]
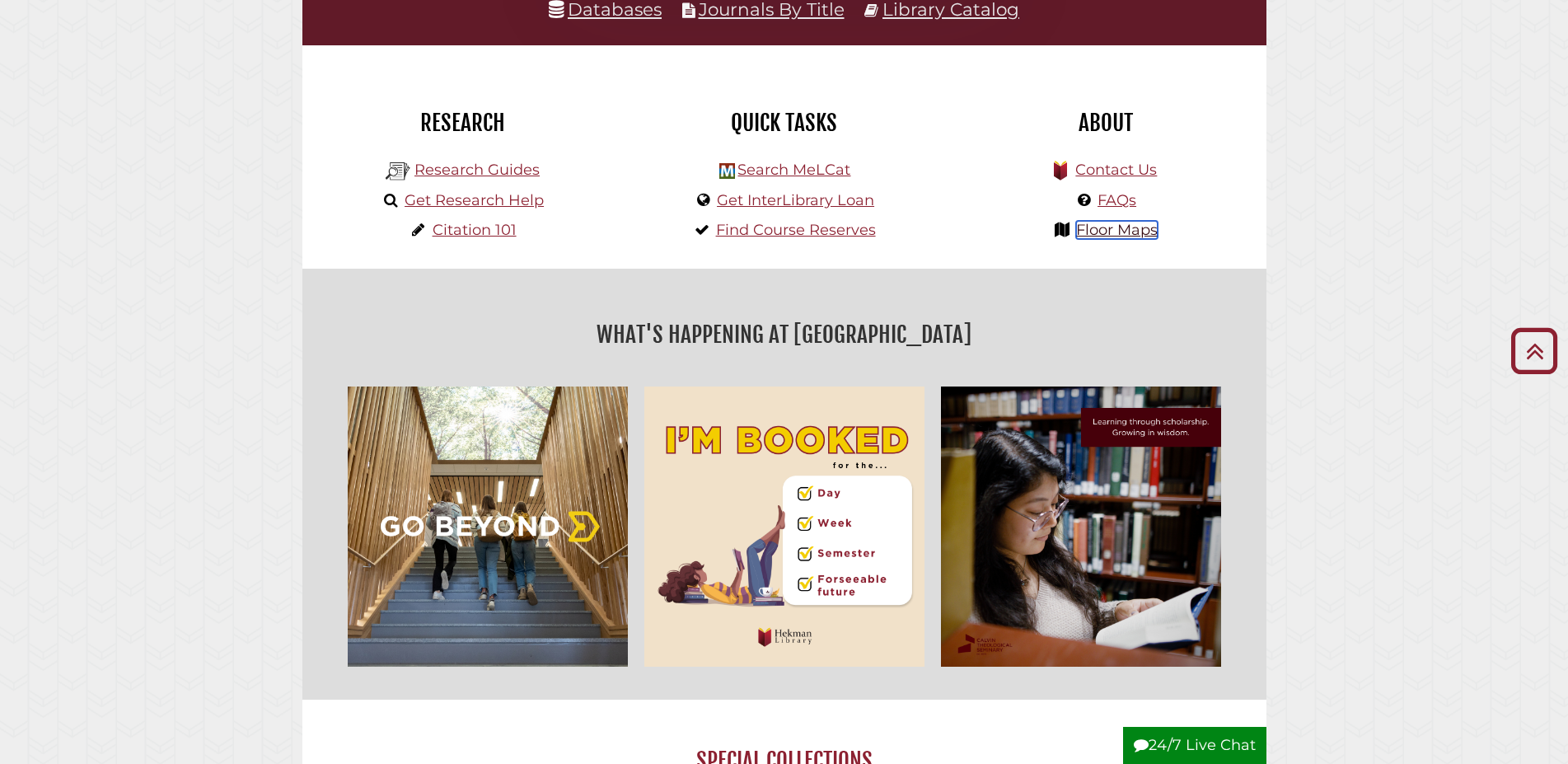
click at [1097, 238] on link "Floor Maps" at bounding box center [1117, 230] width 82 height 18
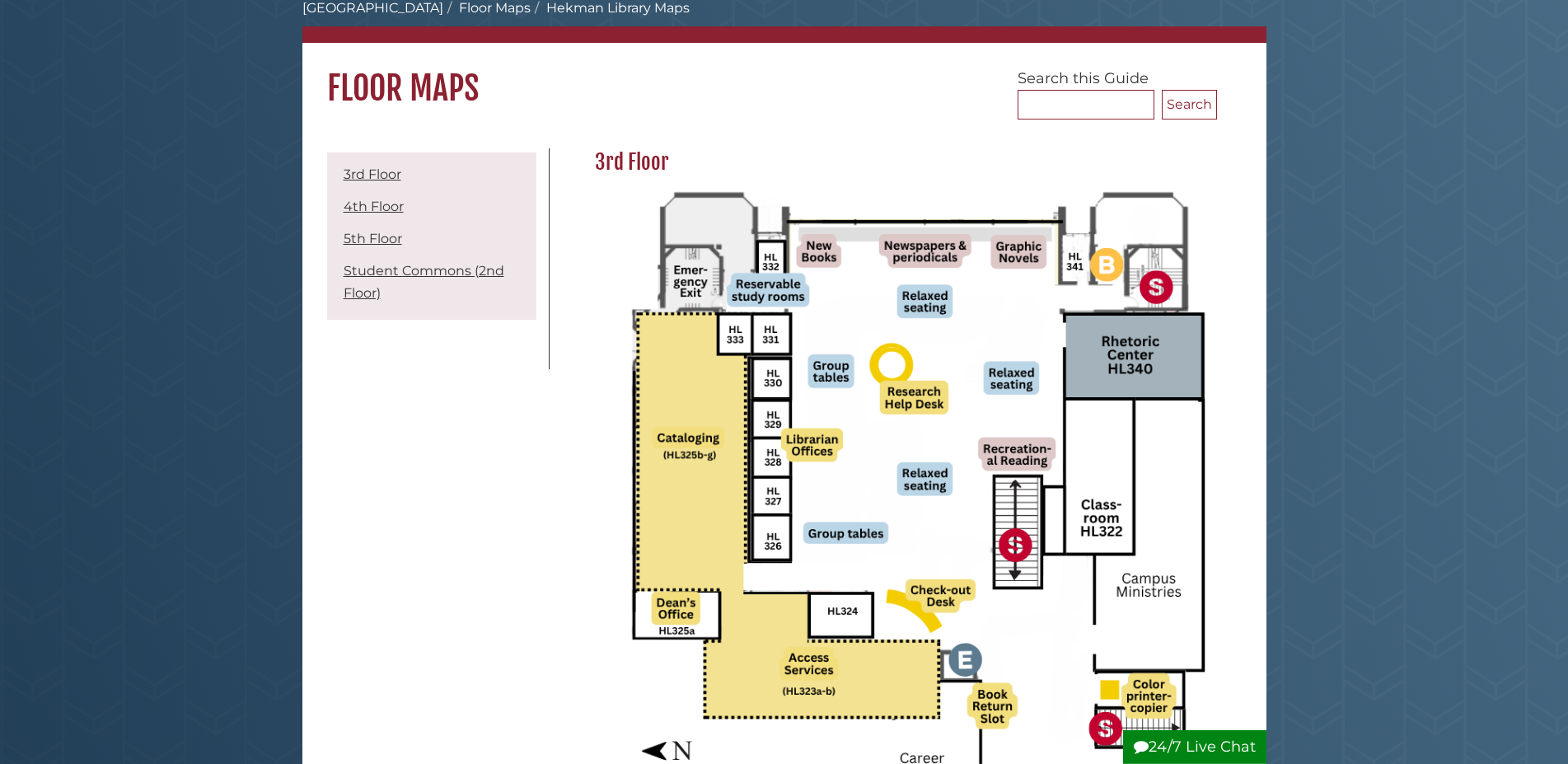
scroll to position [168, 0]
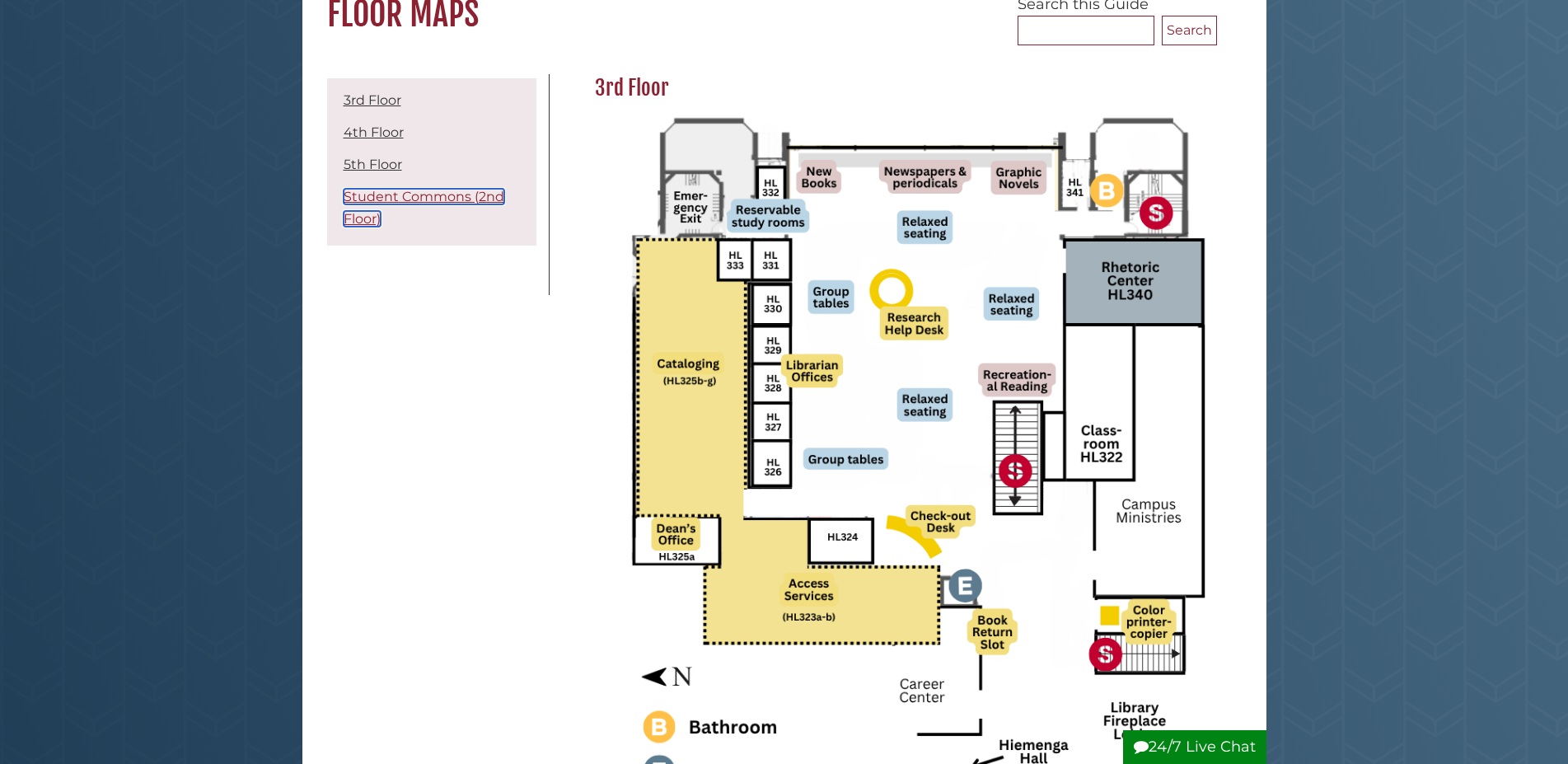
click at [404, 198] on link "Student Commons (2nd Floor)" at bounding box center [424, 207] width 161 height 38
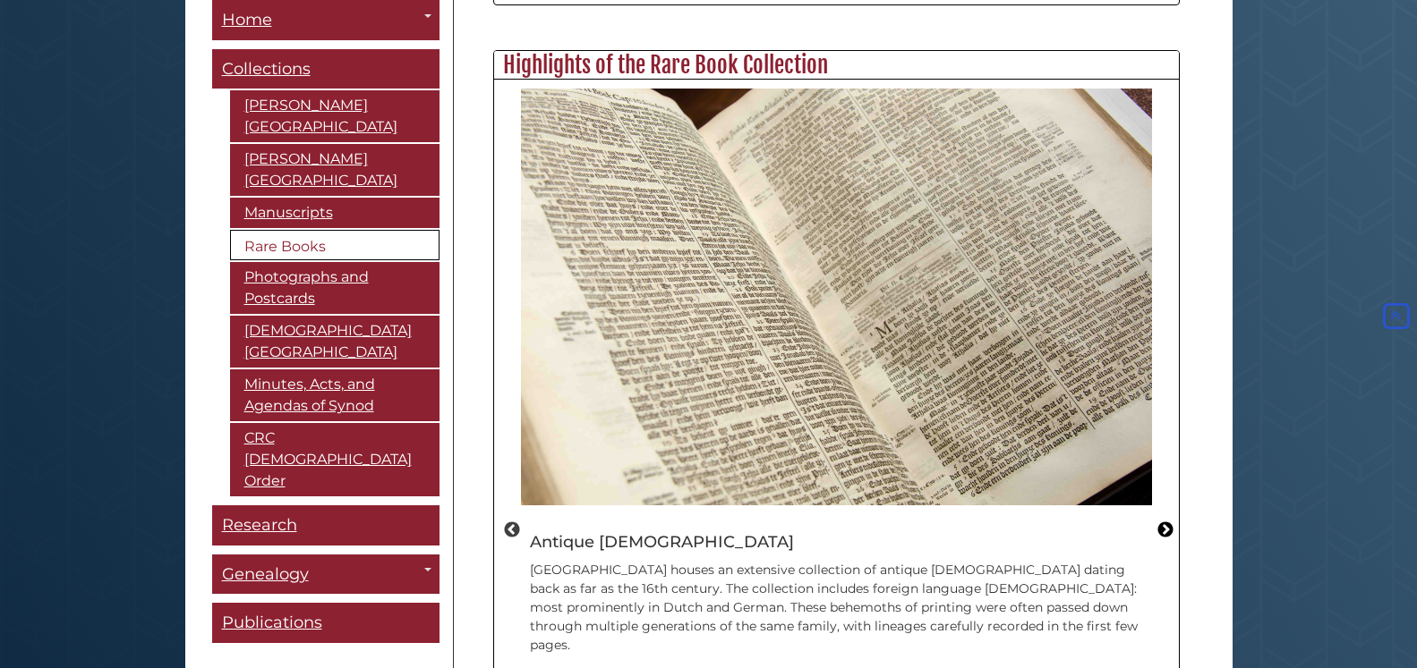
scroll to position [913, 0]
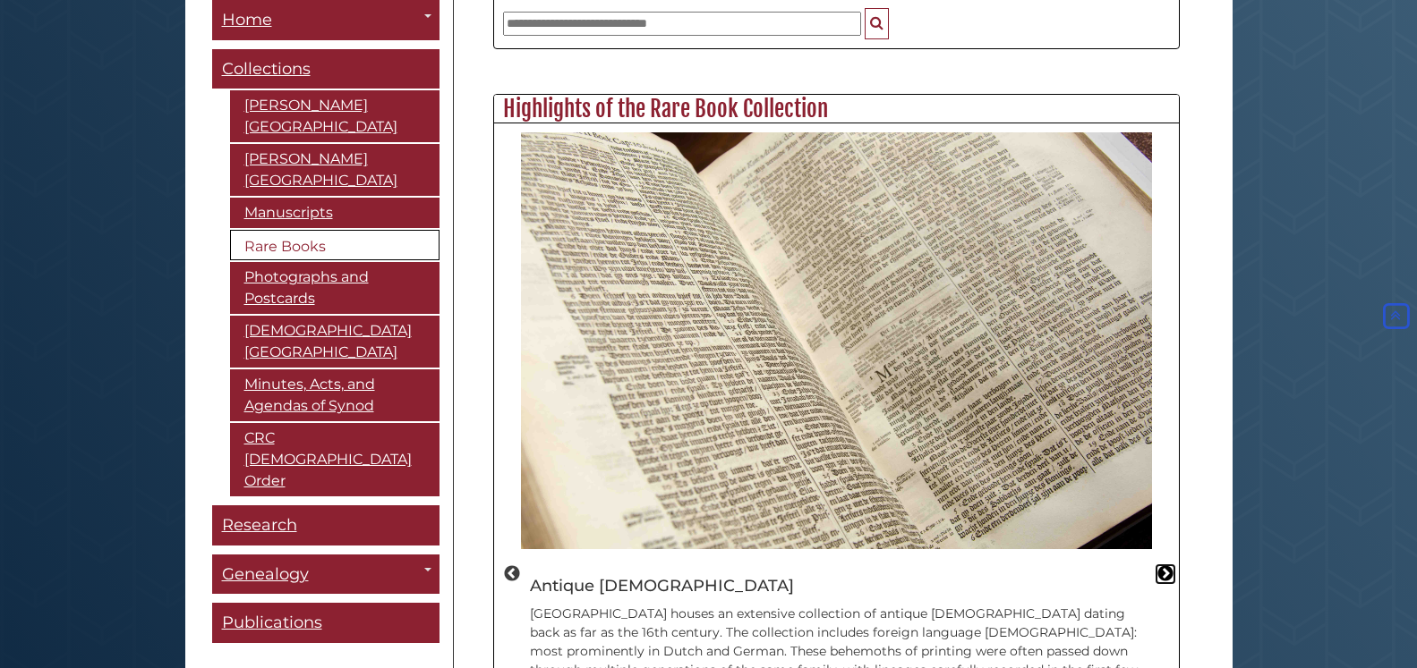
click at [1168, 566] on button "Next" at bounding box center [1165, 575] width 18 height 18
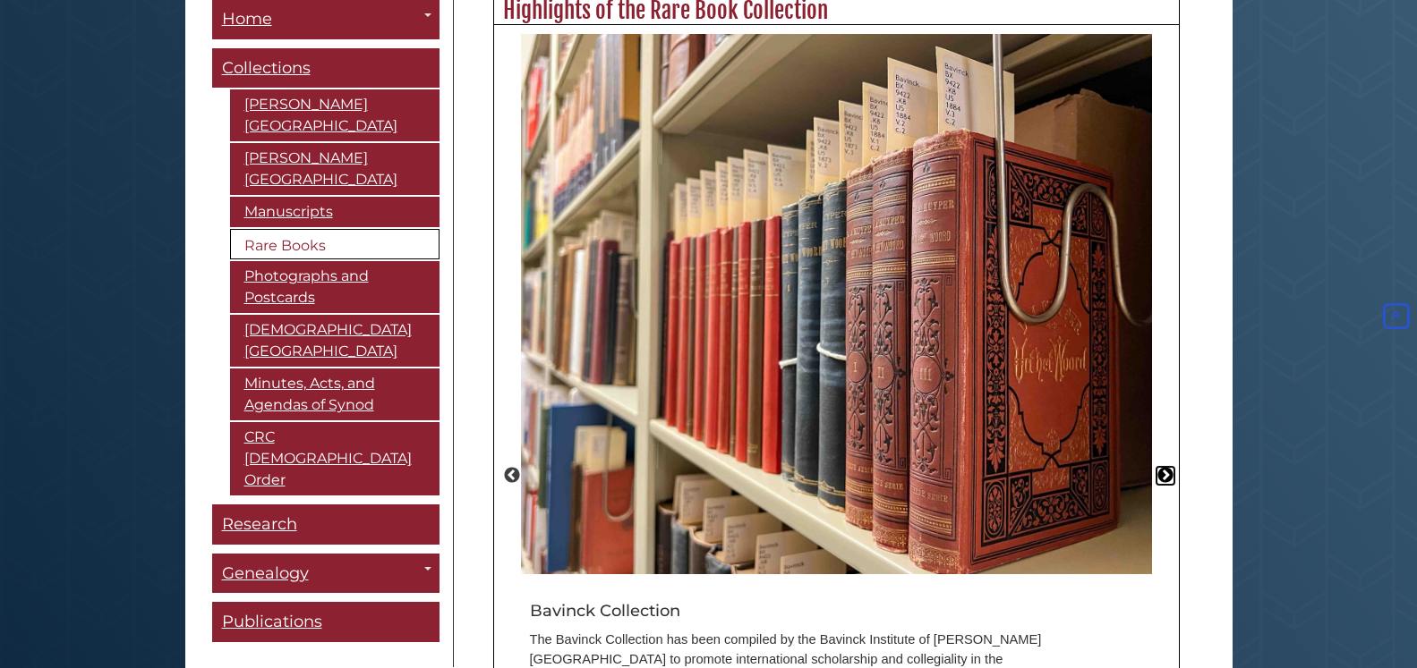
scroll to position [1278, 0]
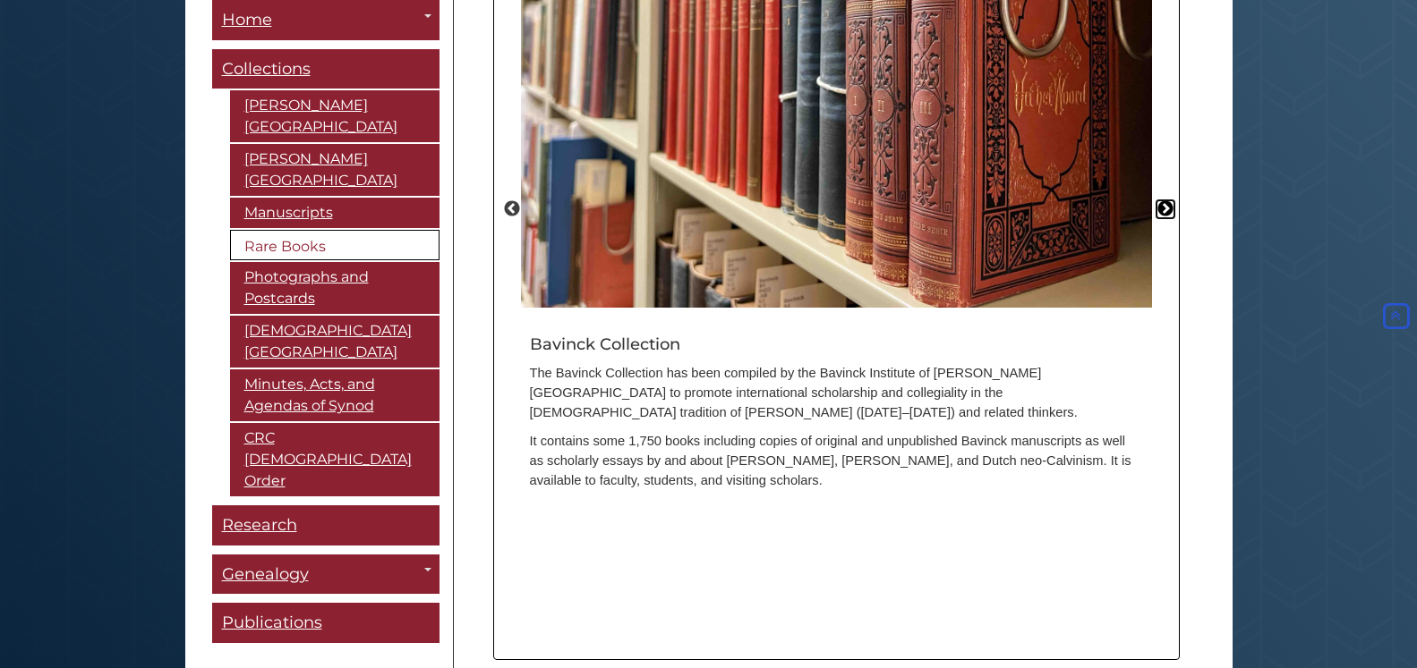
click at [1160, 200] on button "Next" at bounding box center [1165, 209] width 18 height 18
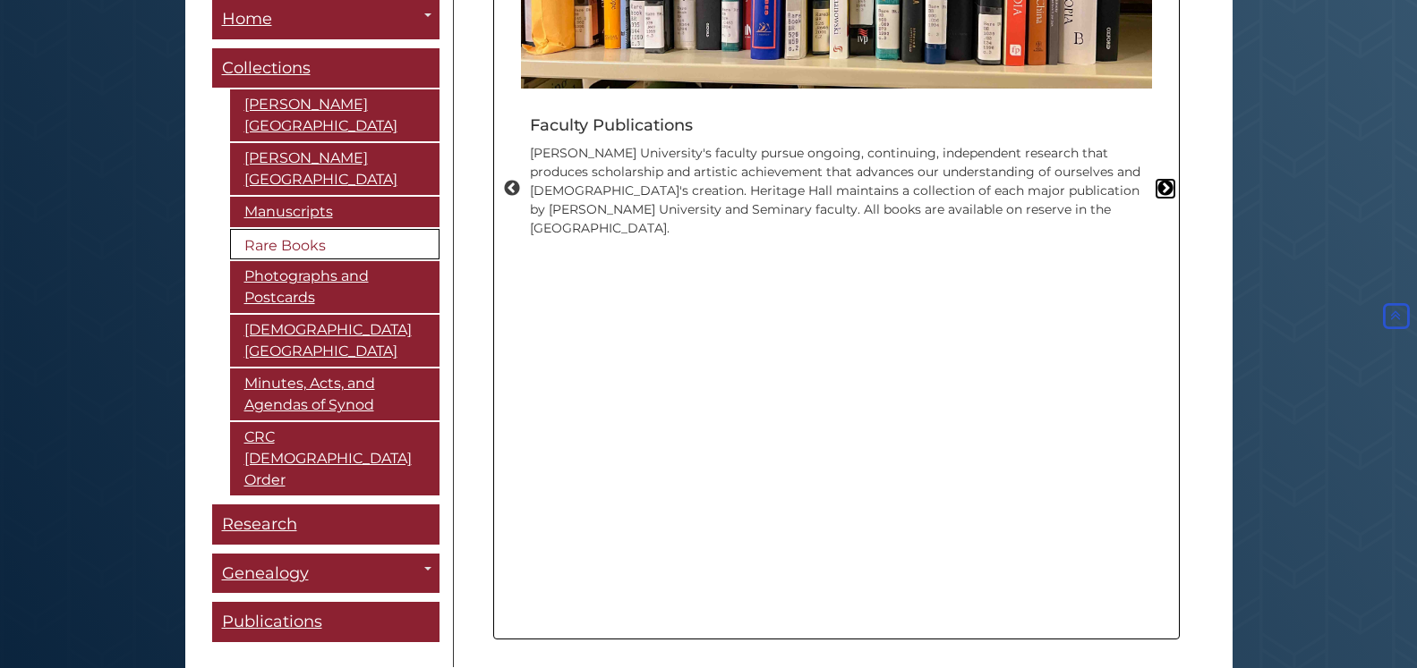
scroll to position [1317, 0]
